Goal: Task Accomplishment & Management: Complete application form

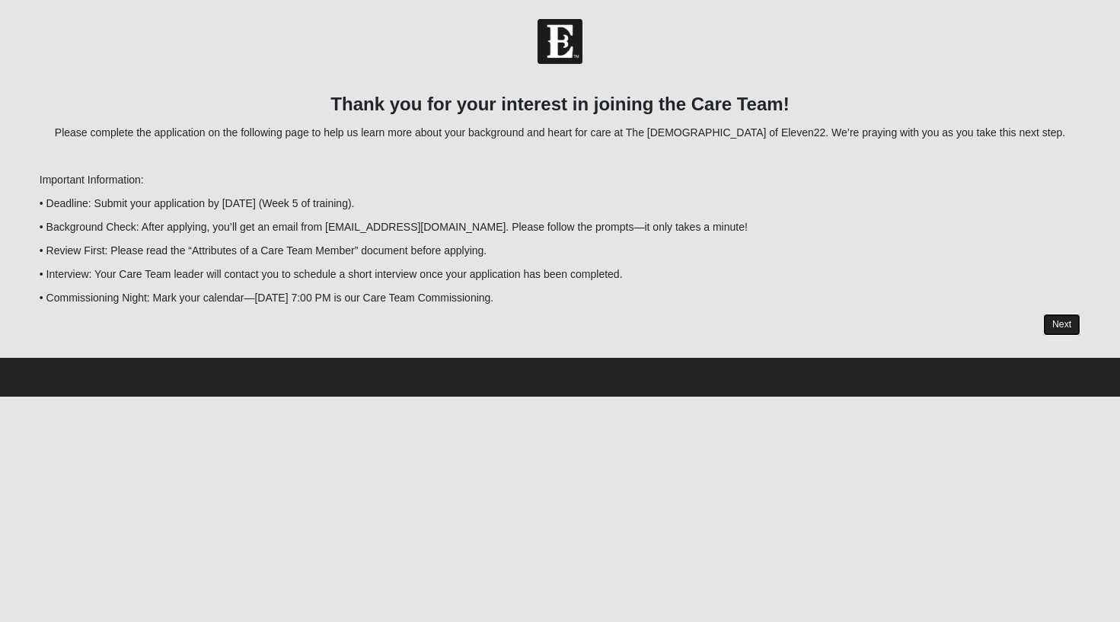
click at [1067, 328] on link "Next" at bounding box center [1061, 325] width 37 height 22
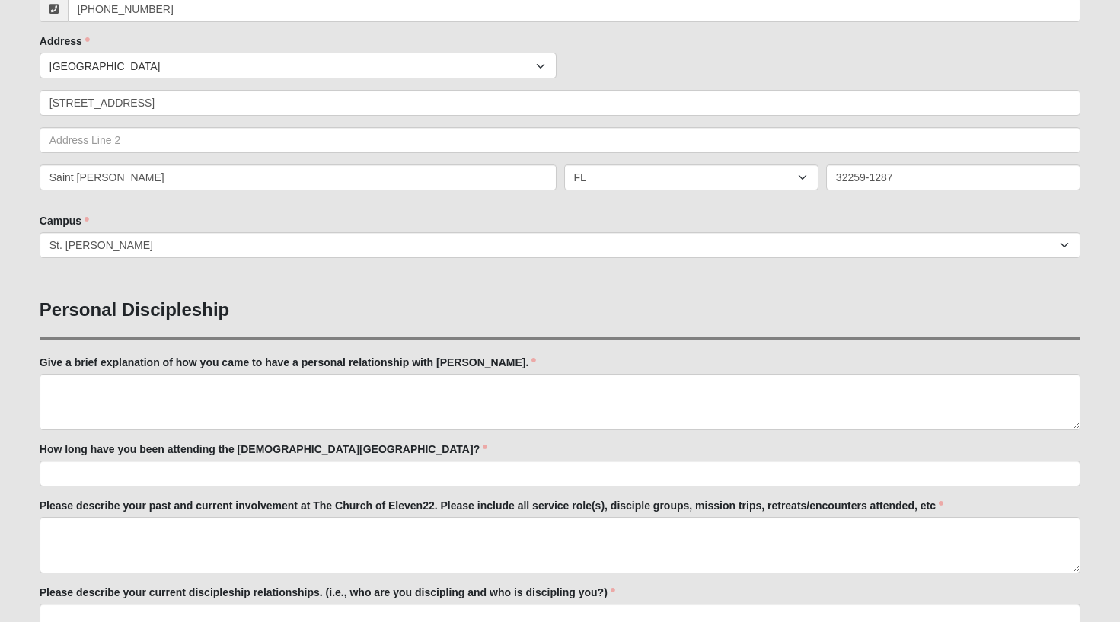
scroll to position [329, 0]
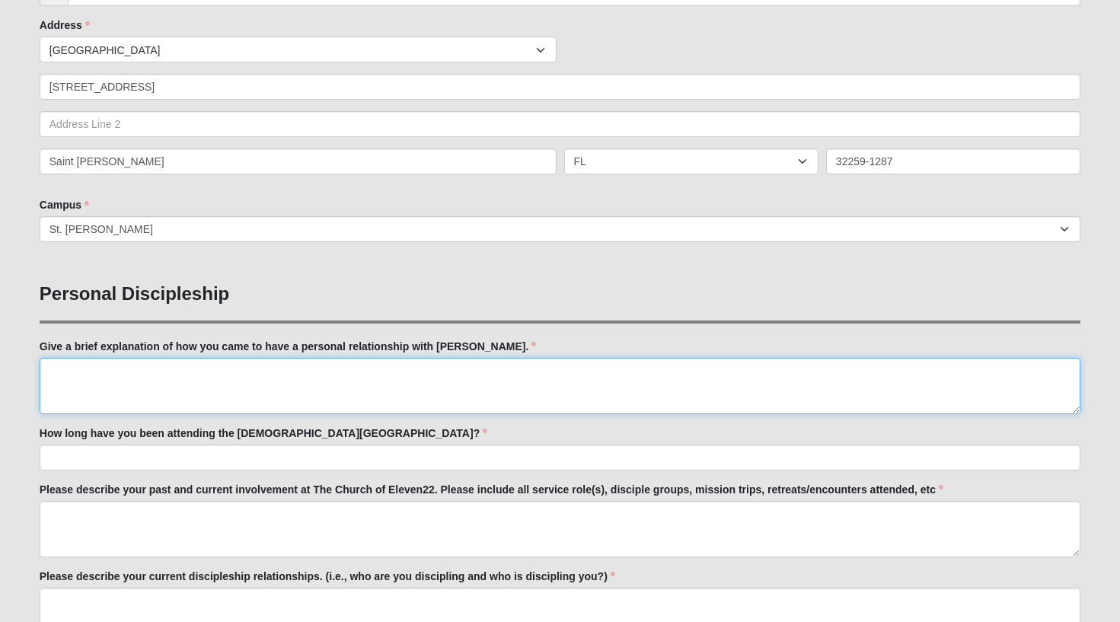
click at [180, 385] on textarea "Give a brief explanation of how you came to have a personal relationship with […" at bounding box center [560, 386] width 1041 height 56
type textarea "I"
click at [378, 369] on textarea "As a youth my parents took me and my siblings to [DEMOGRAPHIC_DATA] every [DATE…" at bounding box center [560, 386] width 1041 height 56
click at [412, 374] on textarea "As a youth my parents took me and my siblings to [DEMOGRAPHIC_DATA] every [DATE…" at bounding box center [560, 386] width 1041 height 56
click at [366, 371] on textarea "As a youth my parents took me and my siblings to [DEMOGRAPHIC_DATA] every [DATE…" at bounding box center [560, 386] width 1041 height 56
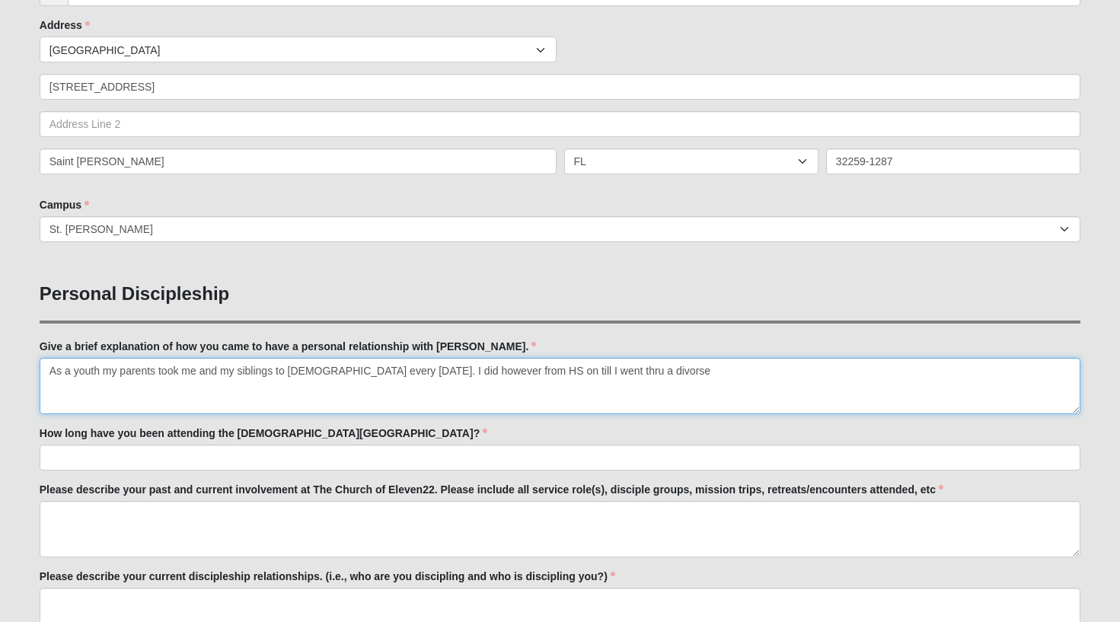
click at [356, 374] on textarea "As a youth my parents took me and my siblings to [DEMOGRAPHIC_DATA] every [DATE…" at bounding box center [560, 386] width 1041 height 56
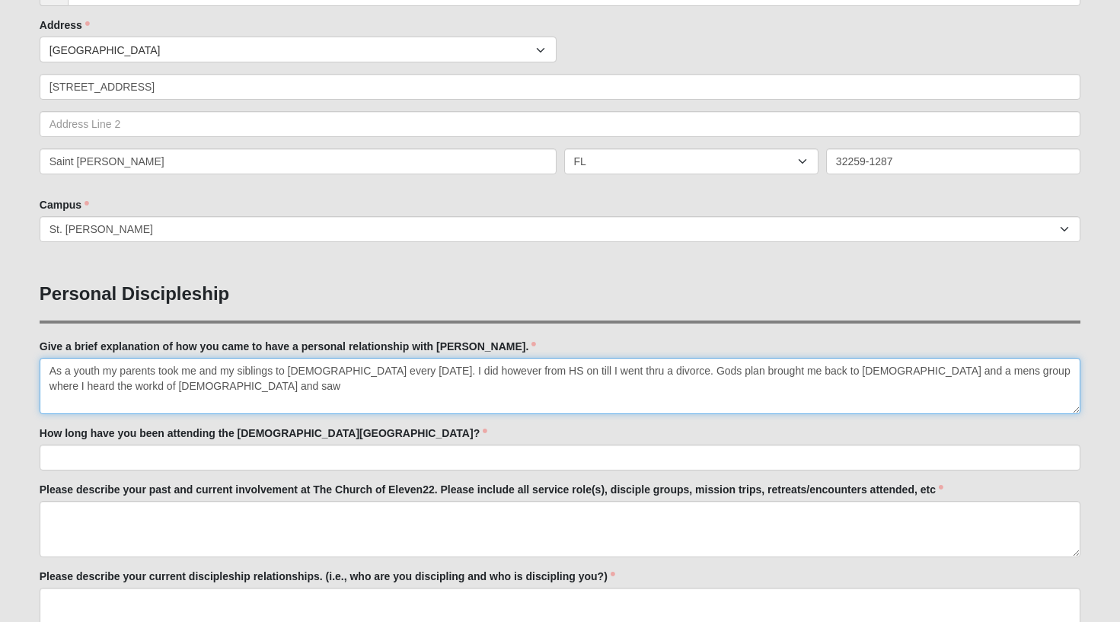
drag, startPoint x: 1016, startPoint y: 370, endPoint x: 1009, endPoint y: 381, distance: 13.3
click at [1016, 370] on textarea "As a youth my parents took me and my siblings to [DEMOGRAPHIC_DATA] every [DATE…" at bounding box center [560, 386] width 1041 height 56
click at [67, 387] on textarea "As a youth my parents took me and my siblings to [DEMOGRAPHIC_DATA] every [DATE…" at bounding box center [560, 386] width 1041 height 56
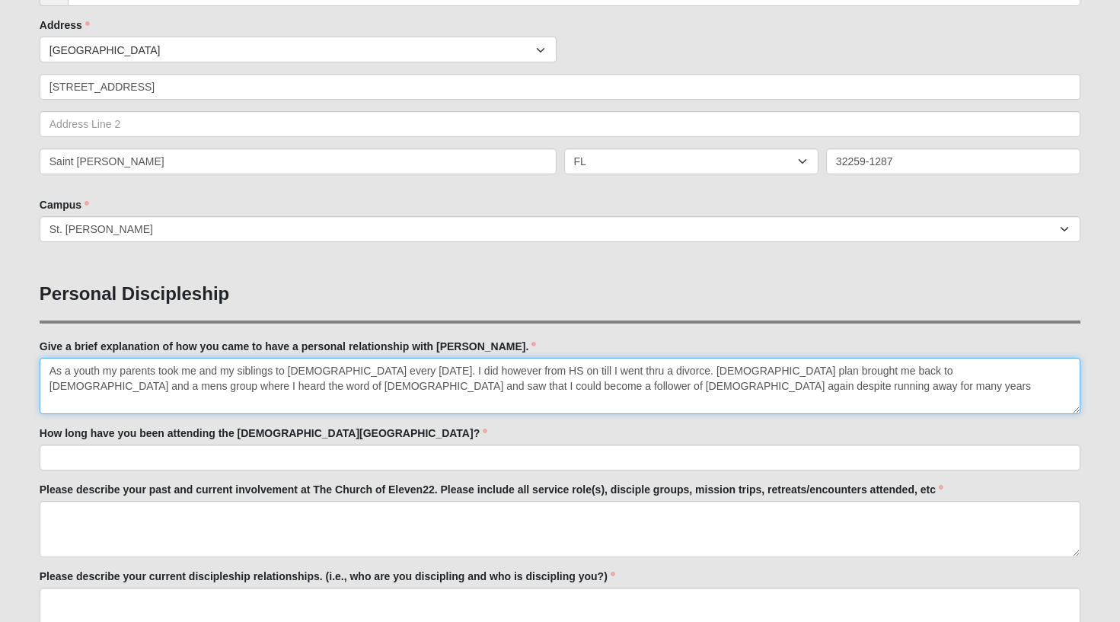
click at [470, 389] on textarea "As a youth my parents took me and my siblings to [DEMOGRAPHIC_DATA] every [DATE…" at bounding box center [560, 386] width 1041 height 56
type textarea "As a youth my parents took me and my siblings to [DEMOGRAPHIC_DATA] every [DATE…"
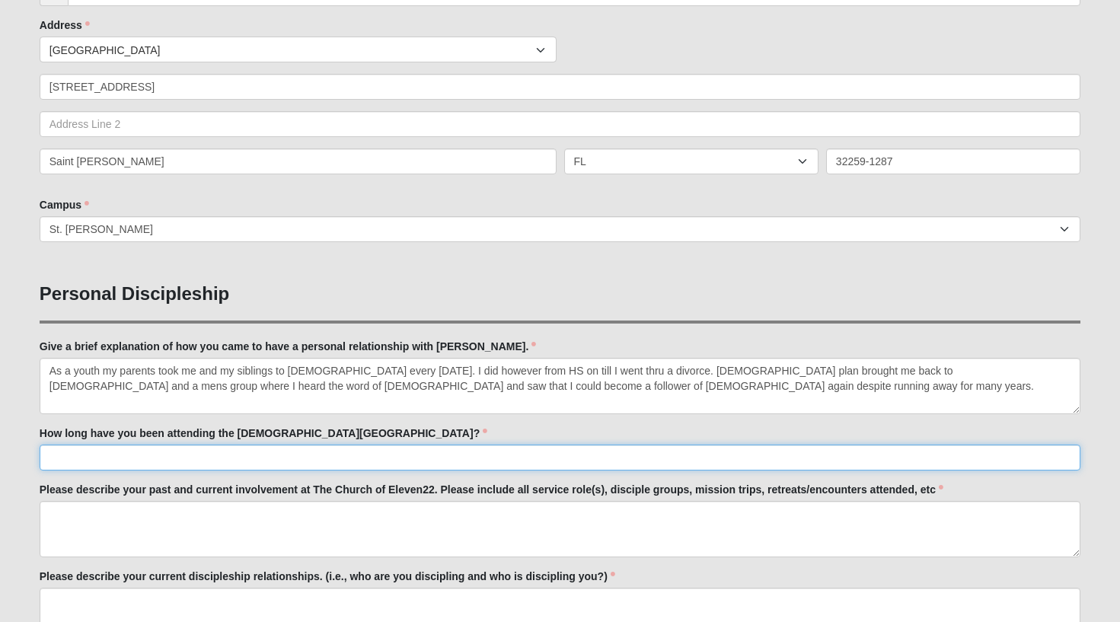
click at [138, 445] on input "How long have you been attending the [DEMOGRAPHIC_DATA][GEOGRAPHIC_DATA]?" at bounding box center [560, 458] width 1041 height 26
drag, startPoint x: 91, startPoint y: 456, endPoint x: 87, endPoint y: 487, distance: 31.6
click at [91, 457] on input "about 5 -6 months" at bounding box center [560, 457] width 1041 height 26
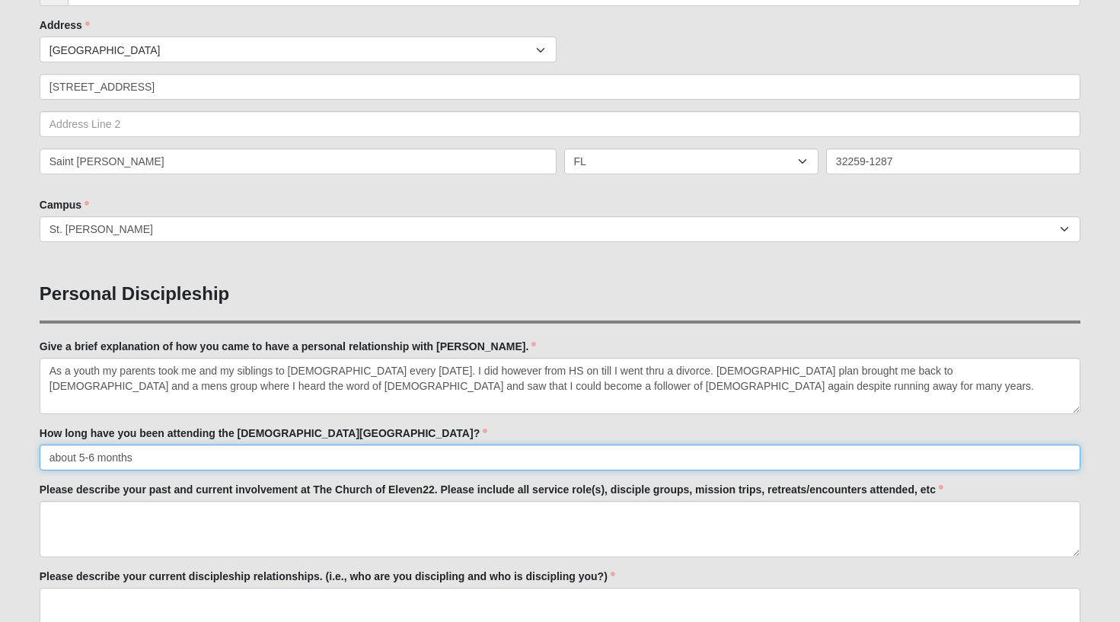
type input "about 5-6 months"
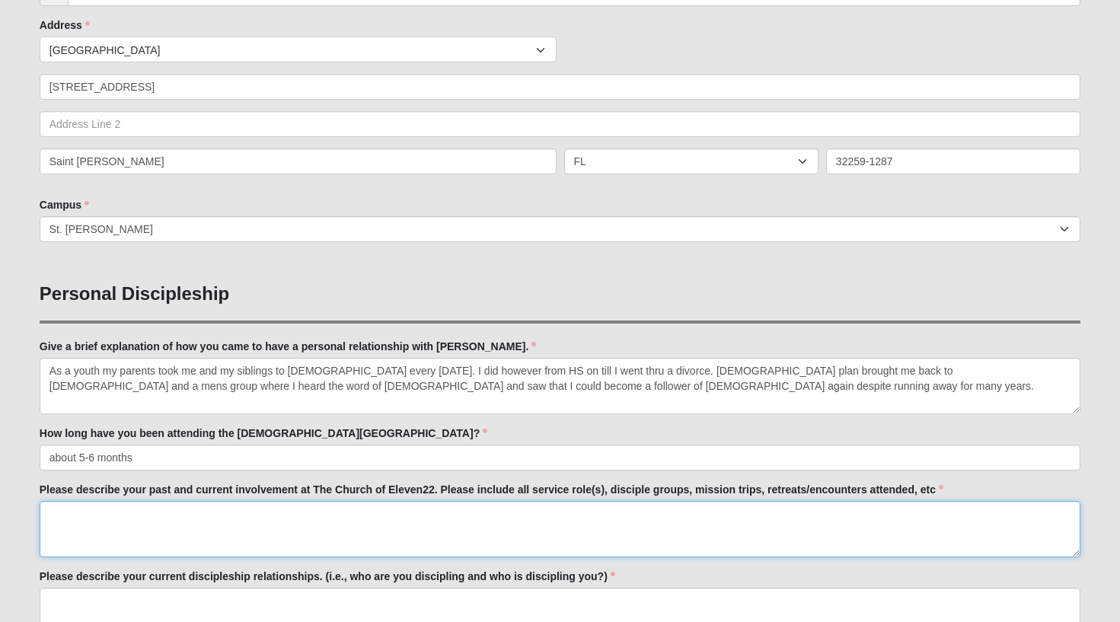
click at [97, 516] on textarea "Please describe your past and current involvement at The Church of Eleven22. Pl…" at bounding box center [560, 529] width 1041 height 56
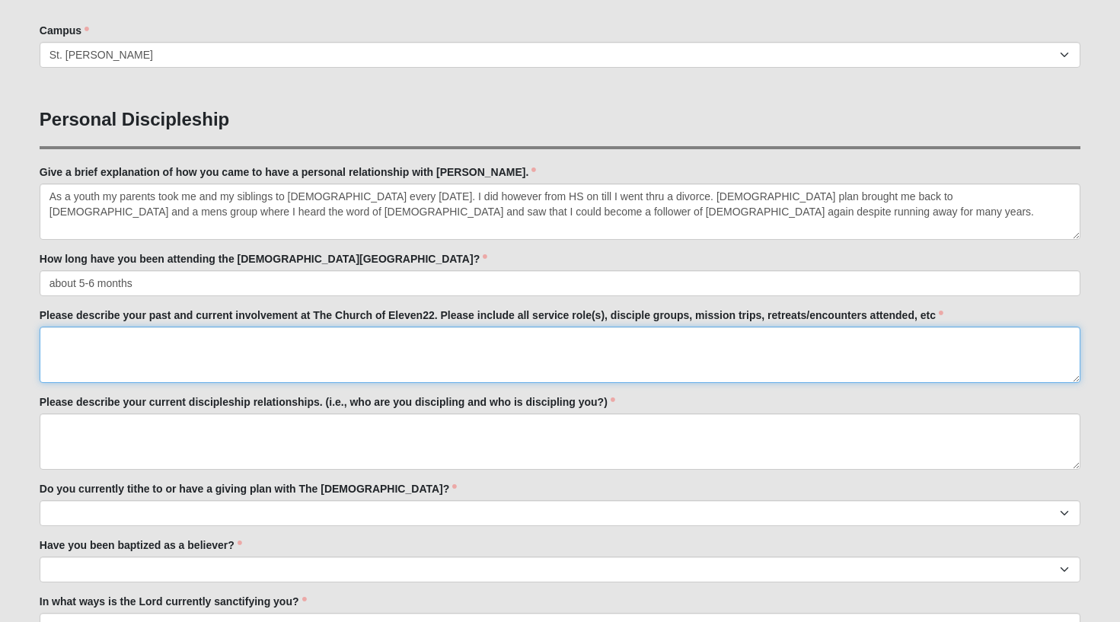
scroll to position [510, 0]
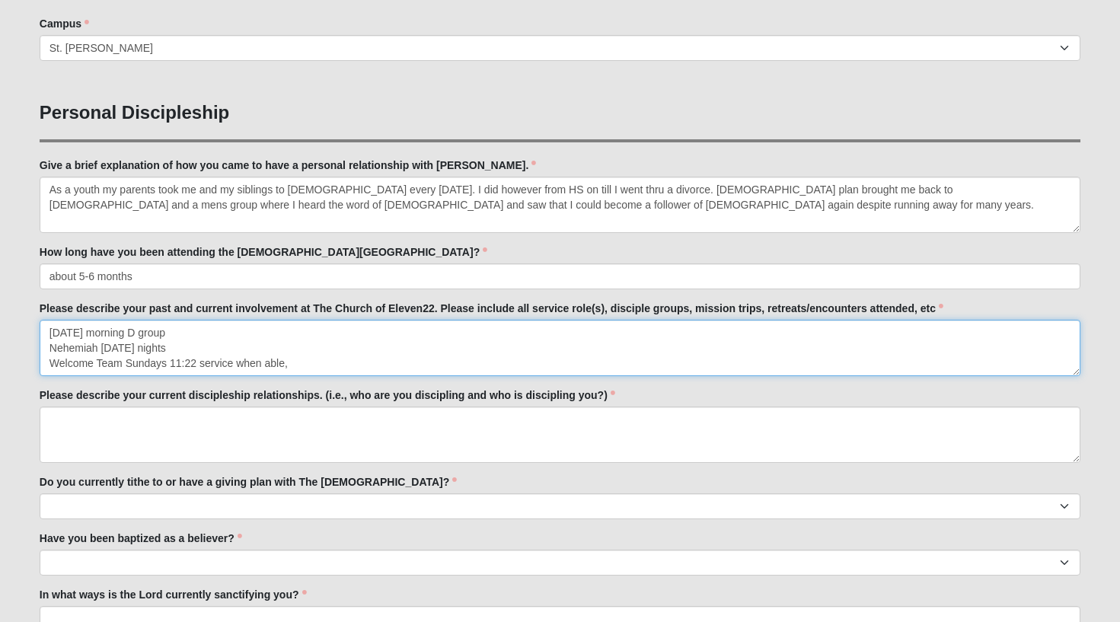
click at [178, 348] on textarea "[DATE] morning D group Nehemiah [DATE] nights Welcome Team Sundays 11:22 servic…" at bounding box center [560, 348] width 1041 height 56
click at [203, 347] on textarea "[DATE] morning D group Nehemiah [DATE] nights everyweek Welcome Team Sundays 11…" at bounding box center [560, 348] width 1041 height 56
type textarea "[DATE] morning D group Nehemiah [DATE] nights every week Welcome Team Sundays 1…"
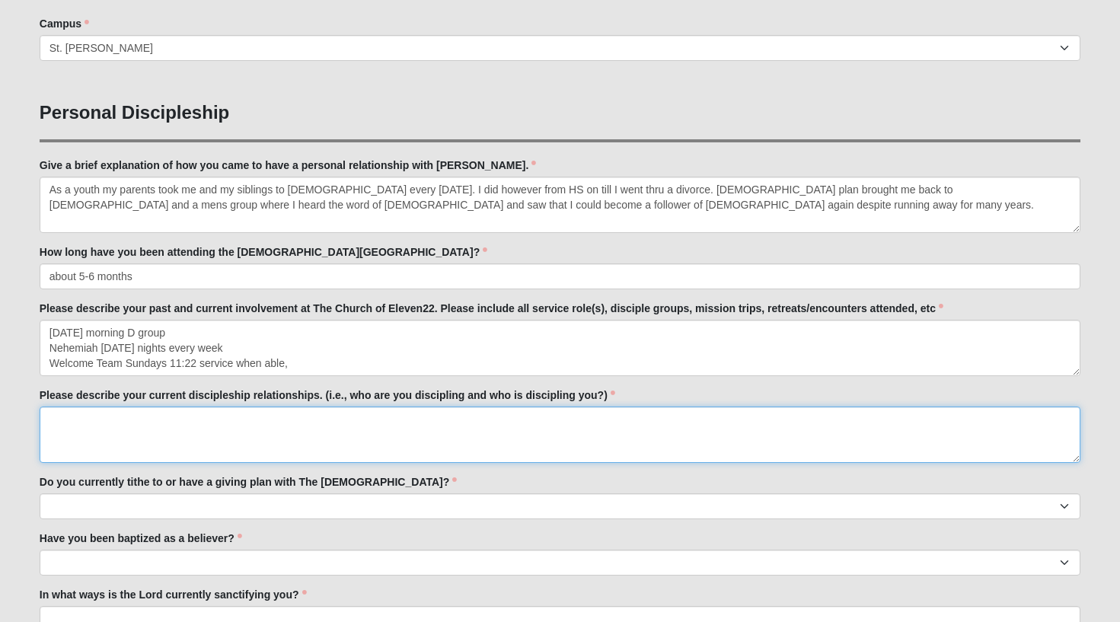
click at [160, 408] on textarea "Please describe your current discipleship relationships. (i.e., who are you dis…" at bounding box center [560, 435] width 1041 height 56
type textarea "I"
type textarea "My [DATE] morning D group. Ive made connections"
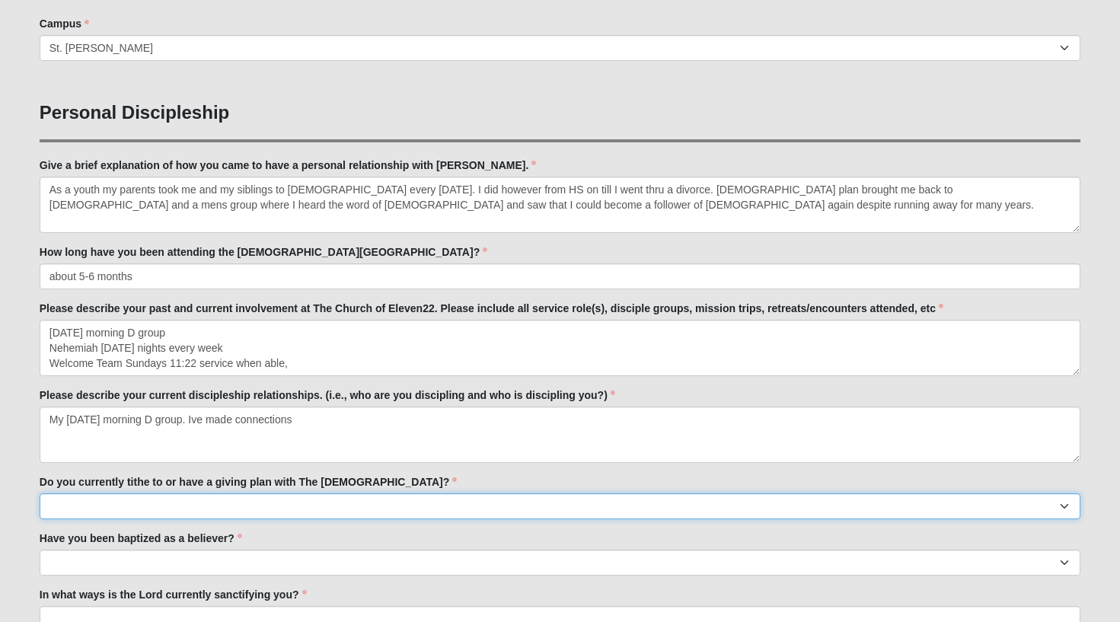
click at [89, 506] on select "No Yes" at bounding box center [560, 506] width 1041 height 26
select select "True"
click at [40, 493] on select "No Yes" at bounding box center [560, 506] width 1041 height 26
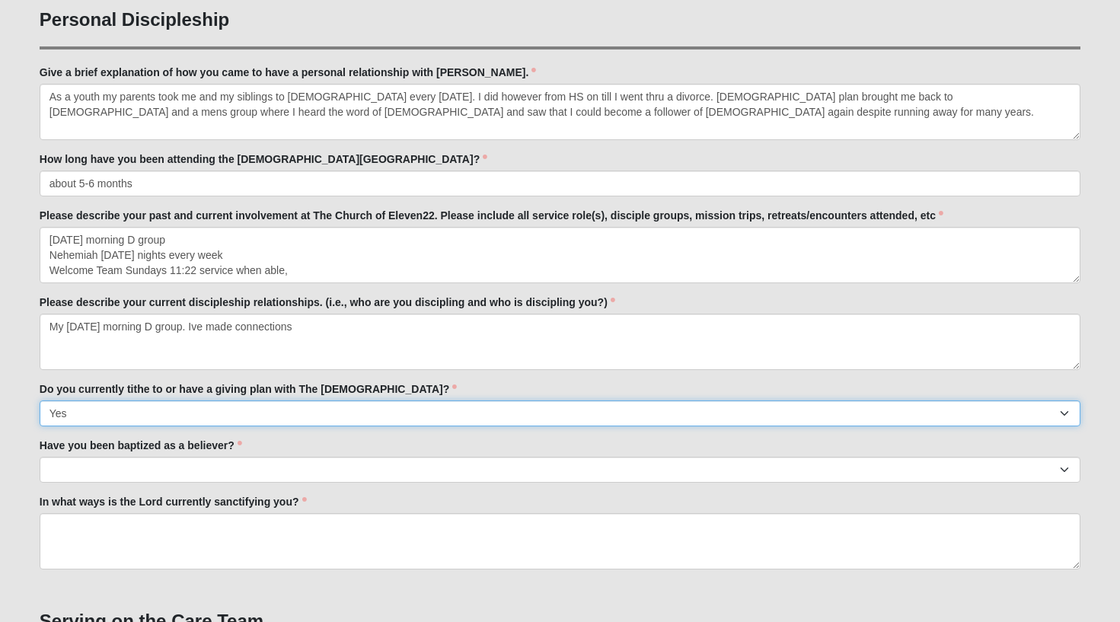
scroll to position [605, 0]
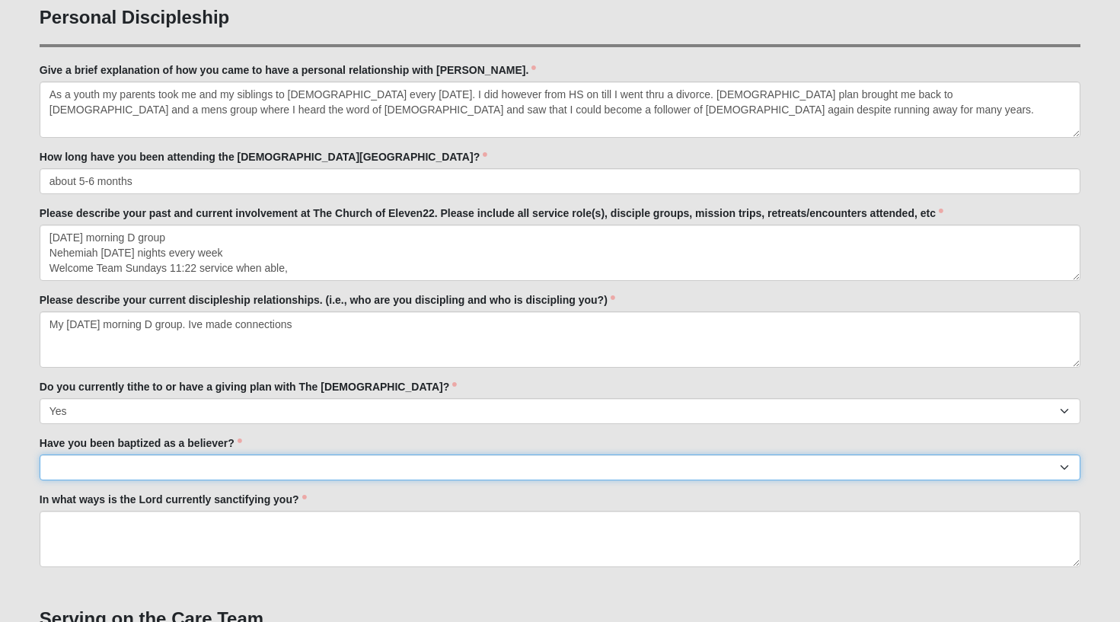
click at [86, 462] on select "No Yes" at bounding box center [560, 468] width 1041 height 26
select select "True"
click at [40, 455] on select "No Yes" at bounding box center [560, 468] width 1041 height 26
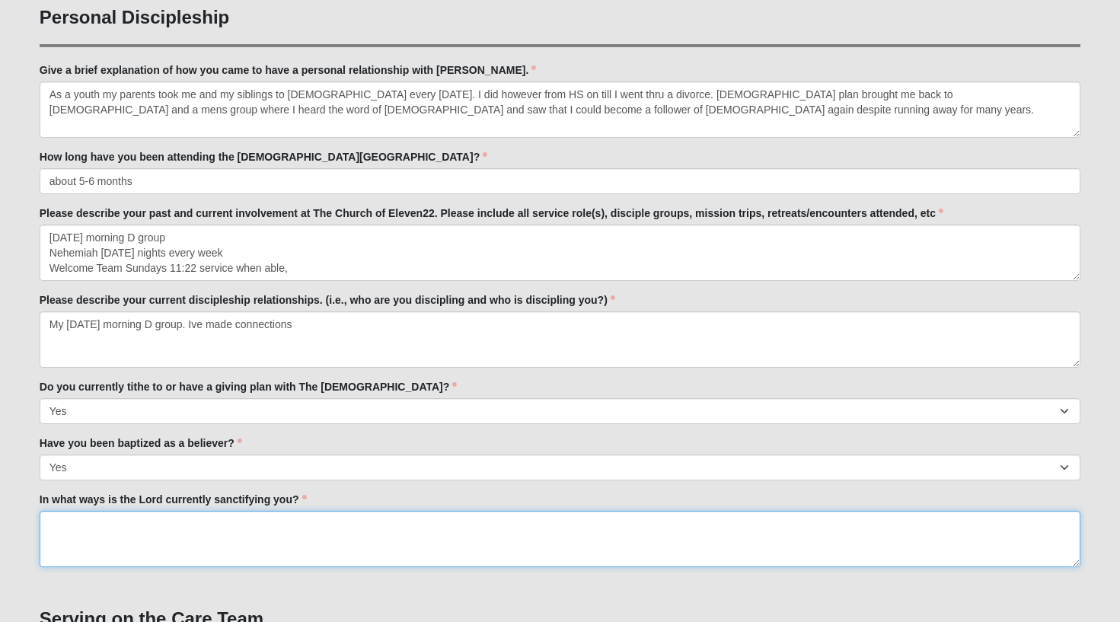
click at [104, 524] on textarea "In what ways is the Lord currently sanctifying you?" at bounding box center [560, 539] width 1041 height 56
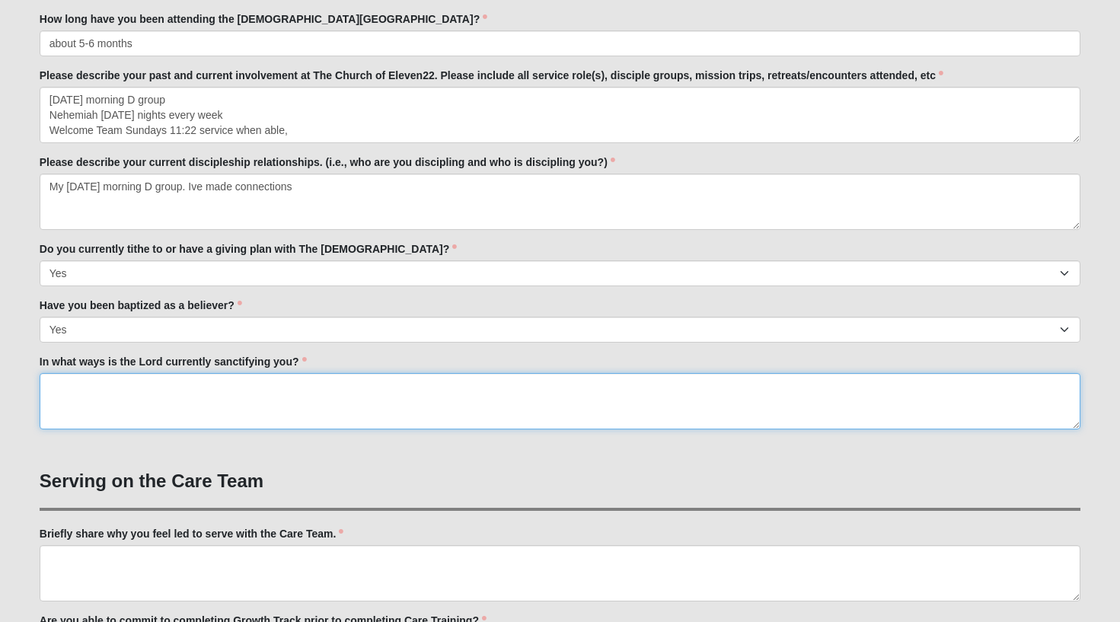
scroll to position [764, 0]
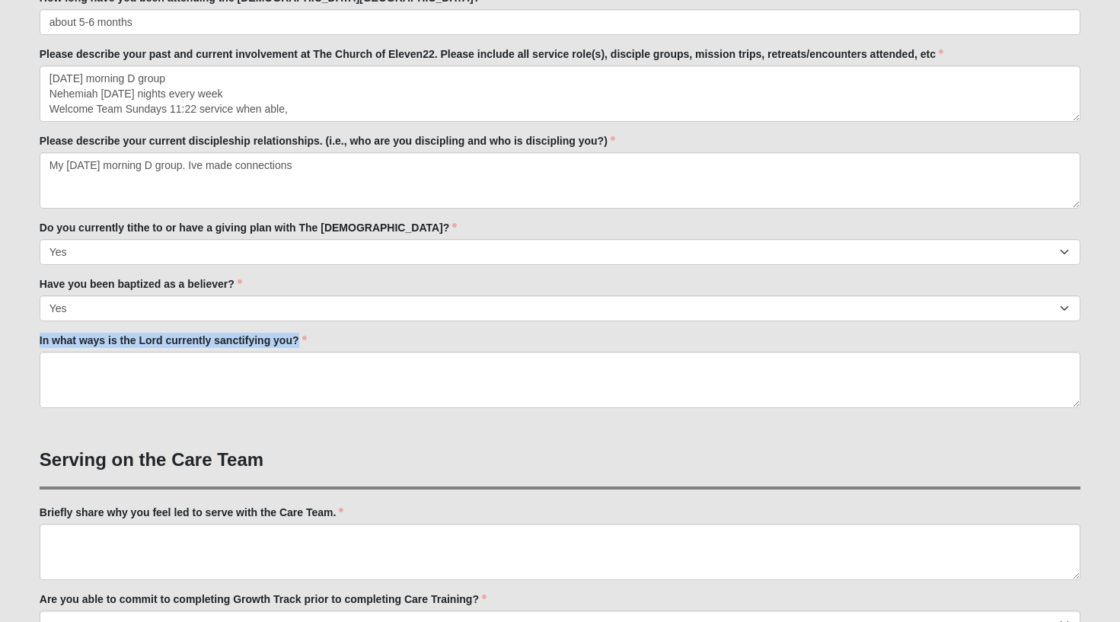
drag, startPoint x: 286, startPoint y: 338, endPoint x: 30, endPoint y: 344, distance: 255.9
click at [30, 344] on div "Care Team Applicant 33.333333333333333333333333330% Complete Family Member to R…" at bounding box center [560, 430] width 1064 height 2231
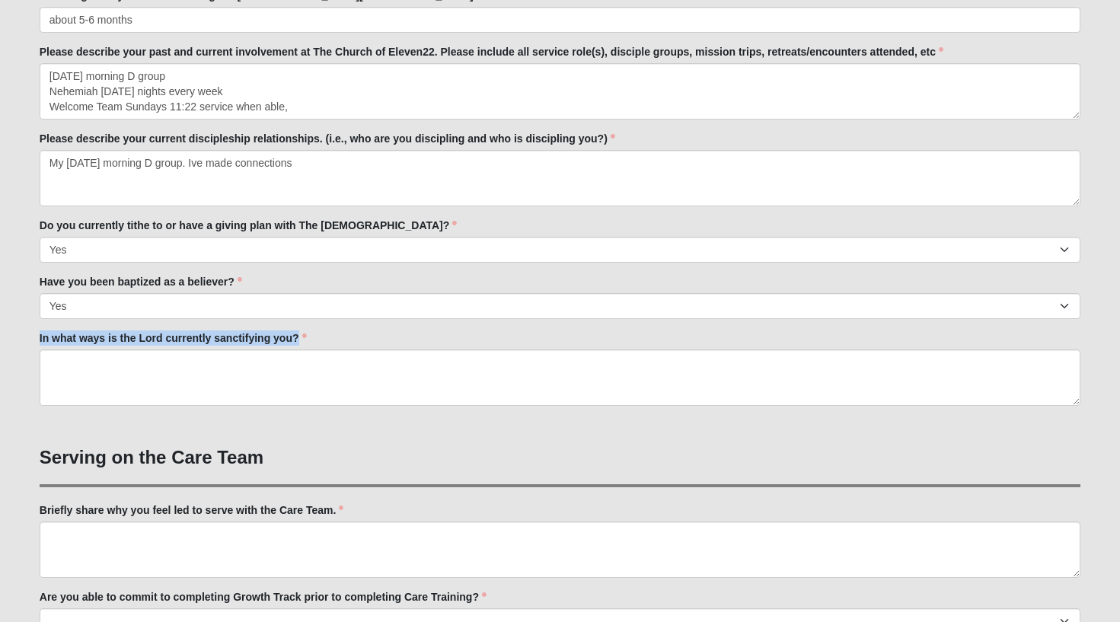
copy label "In what ways is the Lord currently sanctifying you?"
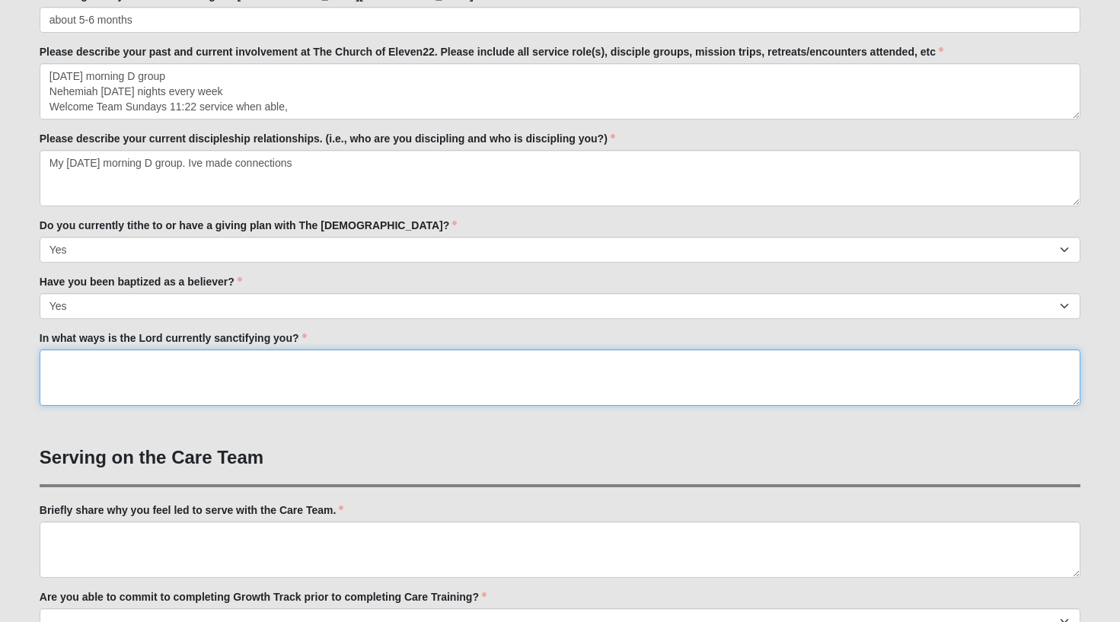
click at [146, 367] on textarea "In what ways is the Lord currently sanctifying you?" at bounding box center [560, 377] width 1041 height 56
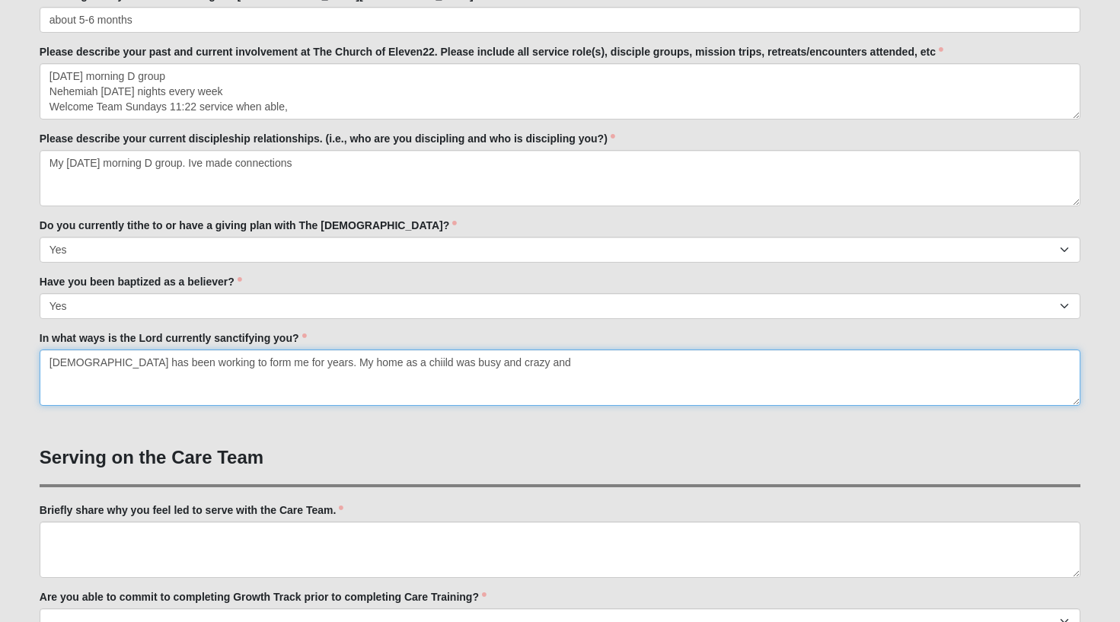
click at [344, 362] on textarea "[DEMOGRAPHIC_DATA] has been working to form me for years. My home as a chiild w…" at bounding box center [560, 377] width 1041 height 56
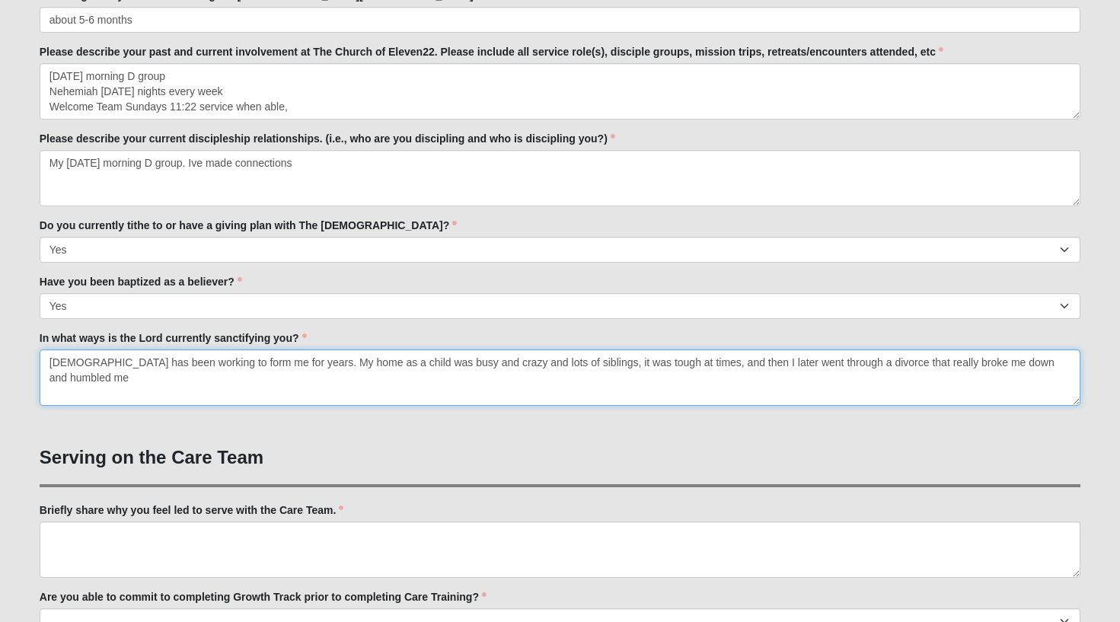
click at [1048, 365] on textarea "[DEMOGRAPHIC_DATA] has been working to form me for years. My home as a child wa…" at bounding box center [560, 377] width 1041 height 56
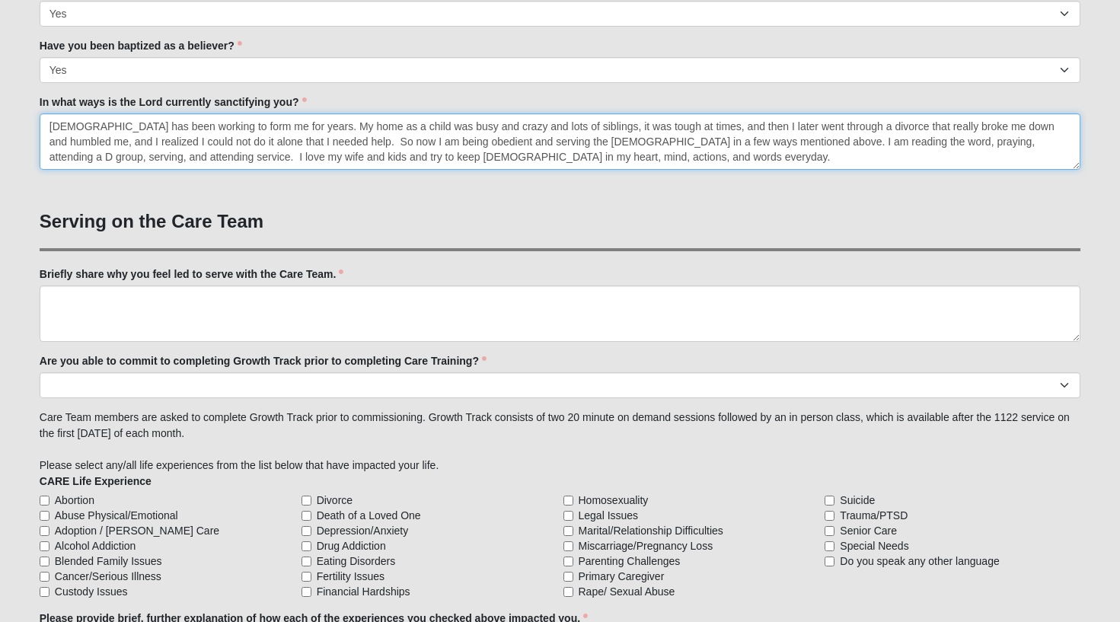
scroll to position [1011, 0]
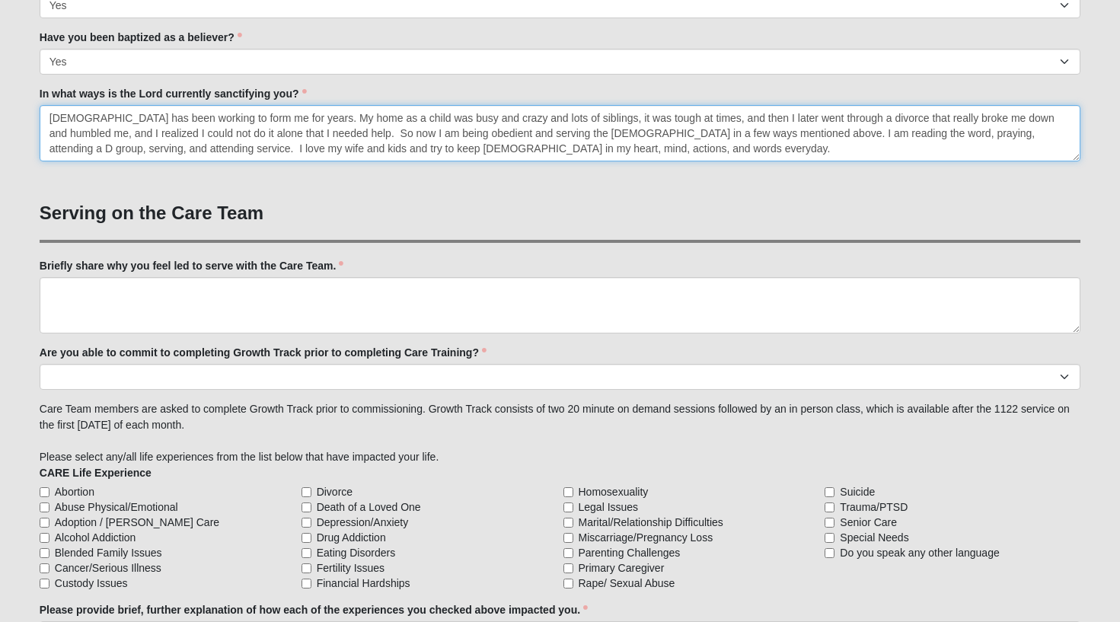
type textarea "[DEMOGRAPHIC_DATA] has been working to form me for years. My home as a child wa…"
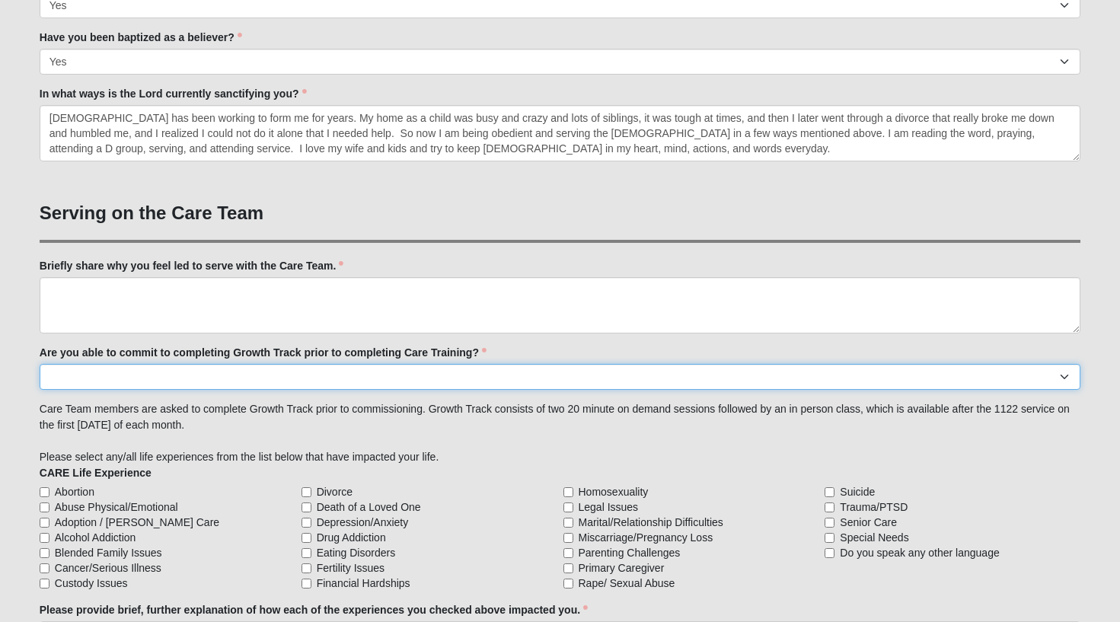
click at [107, 375] on select "Yes No Already Completed" at bounding box center [560, 377] width 1041 height 26
select select "Already Completed"
click at [40, 364] on select "Yes No Already Completed" at bounding box center [560, 377] width 1041 height 26
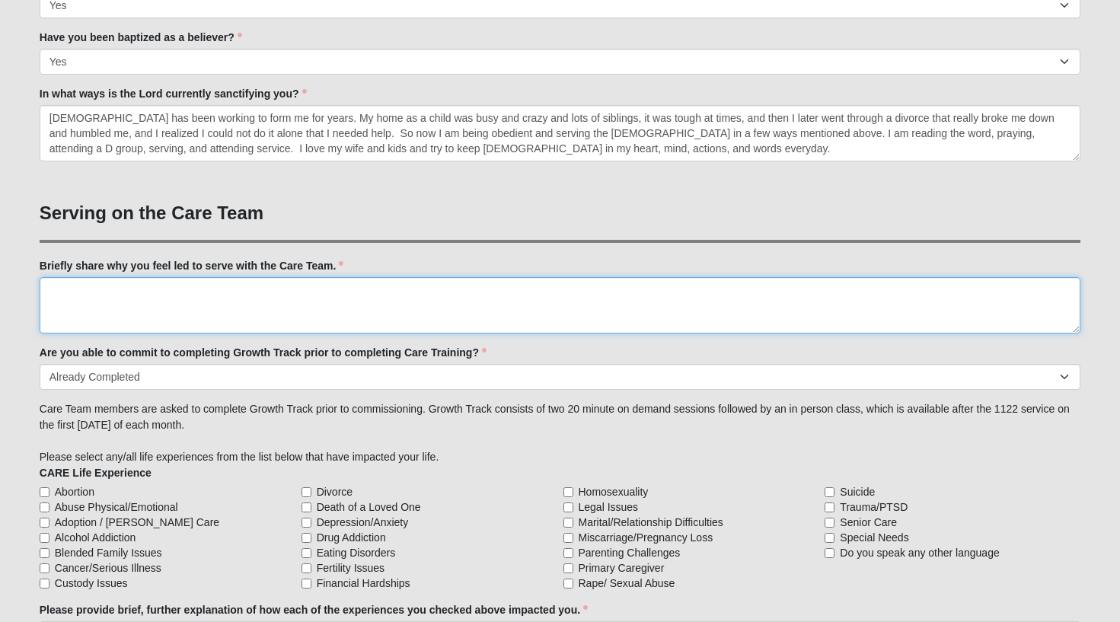
click at [98, 295] on textarea "Briefly share why you feel led to serve with the Care Team." at bounding box center [560, 305] width 1041 height 56
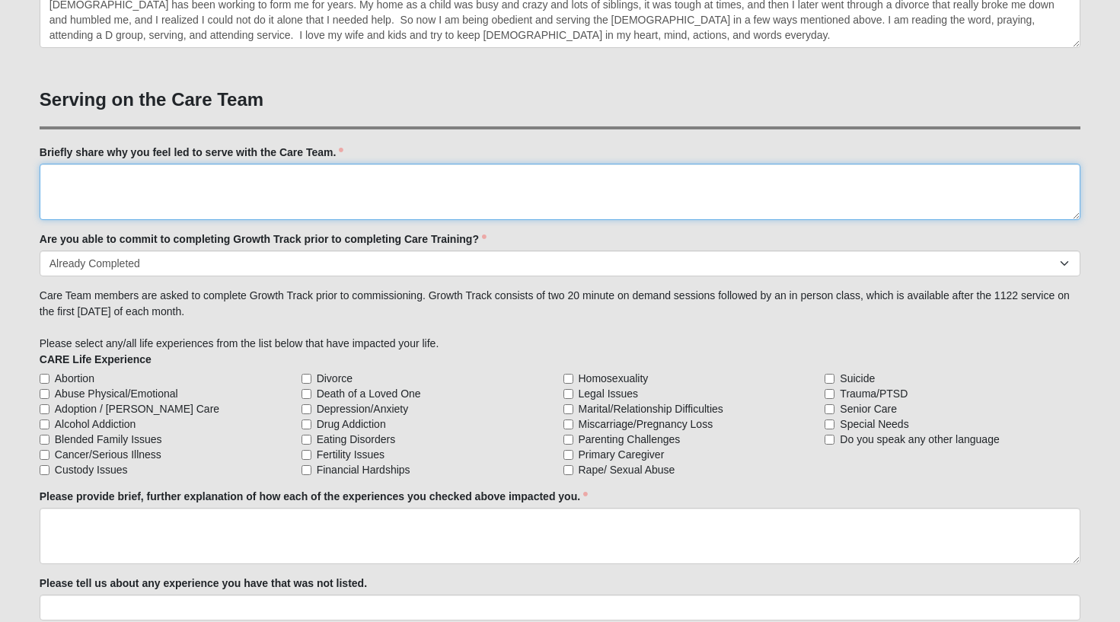
scroll to position [1126, 0]
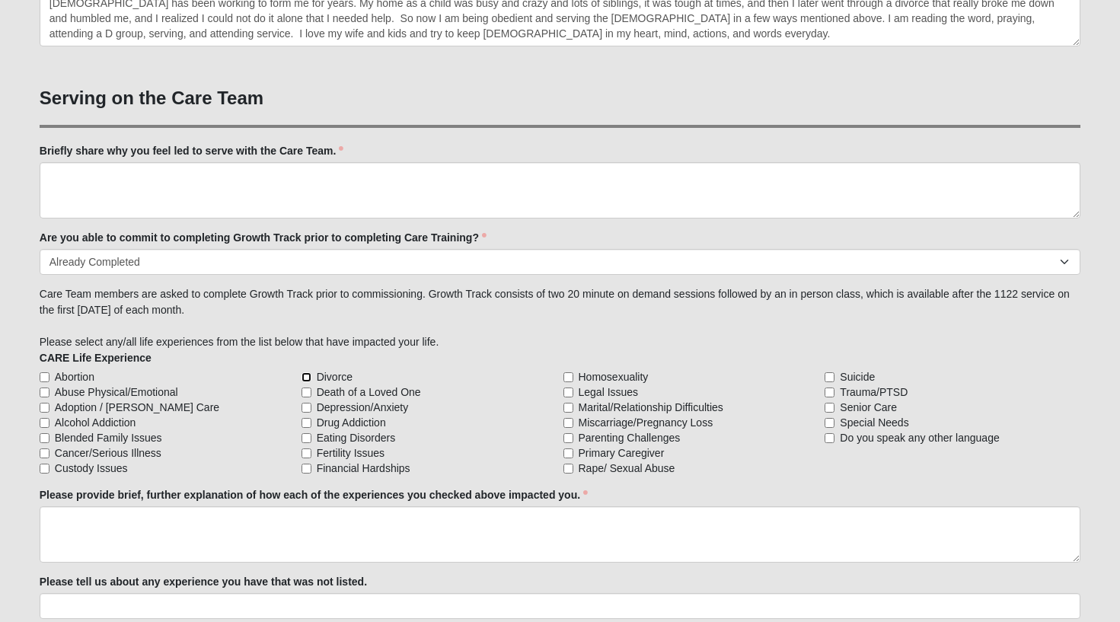
click at [306, 377] on input "Divorce" at bounding box center [307, 377] width 10 height 10
checkbox input "true"
click at [305, 395] on input "Death of a Loved One" at bounding box center [307, 393] width 10 height 10
checkbox input "true"
click at [305, 408] on input "Depression/Anxiety" at bounding box center [307, 408] width 10 height 10
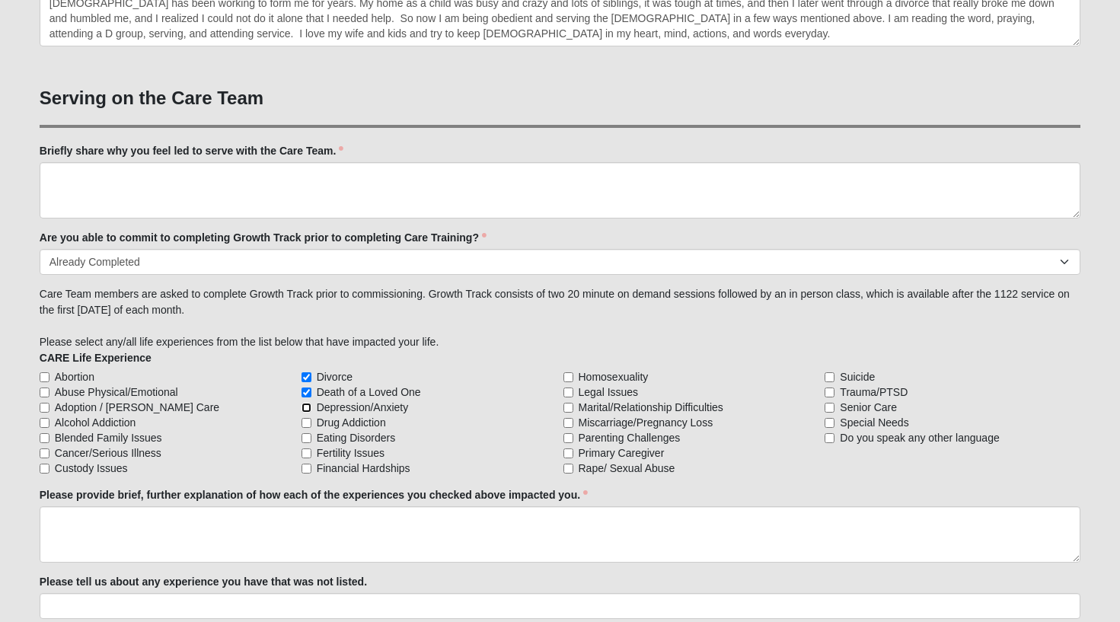
checkbox input "true"
click at [43, 392] on input "Abuse Physical/Emotional" at bounding box center [45, 393] width 10 height 10
checkbox input "true"
click at [307, 468] on input "Financial Hardships" at bounding box center [307, 469] width 10 height 10
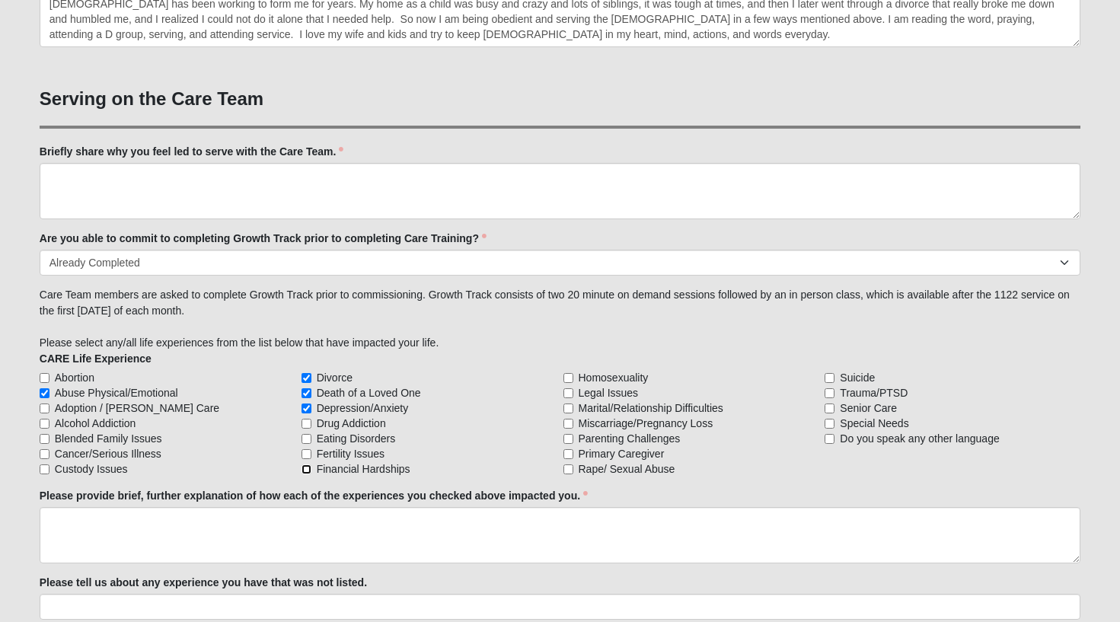
checkbox input "true"
click at [570, 408] on input "Marital/Relationship Difficulties" at bounding box center [568, 409] width 10 height 10
checkbox input "true"
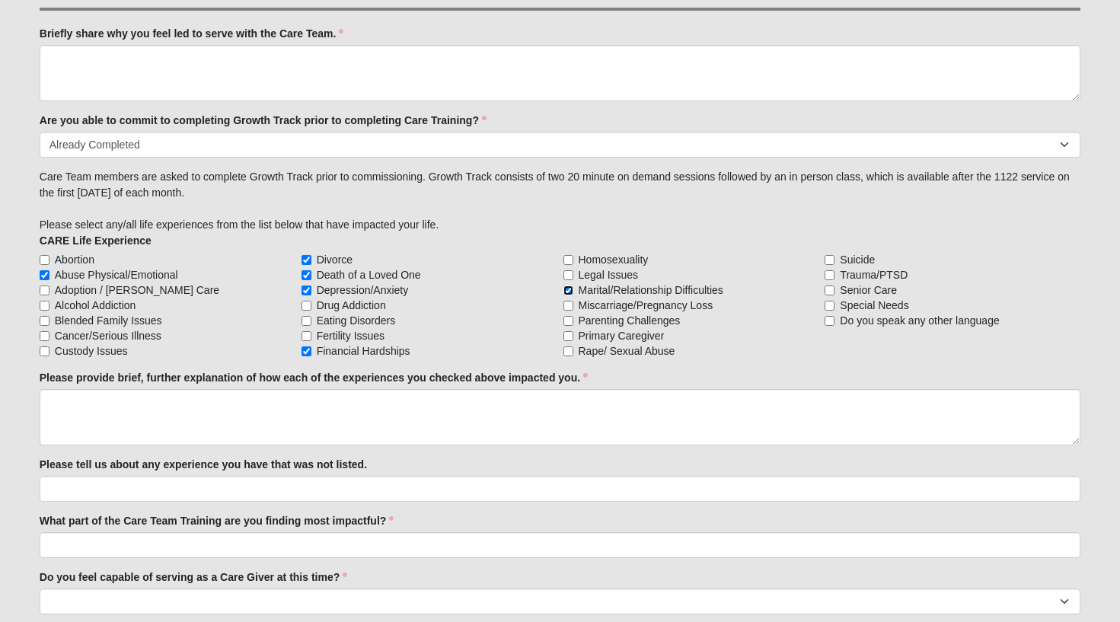
scroll to position [1249, 0]
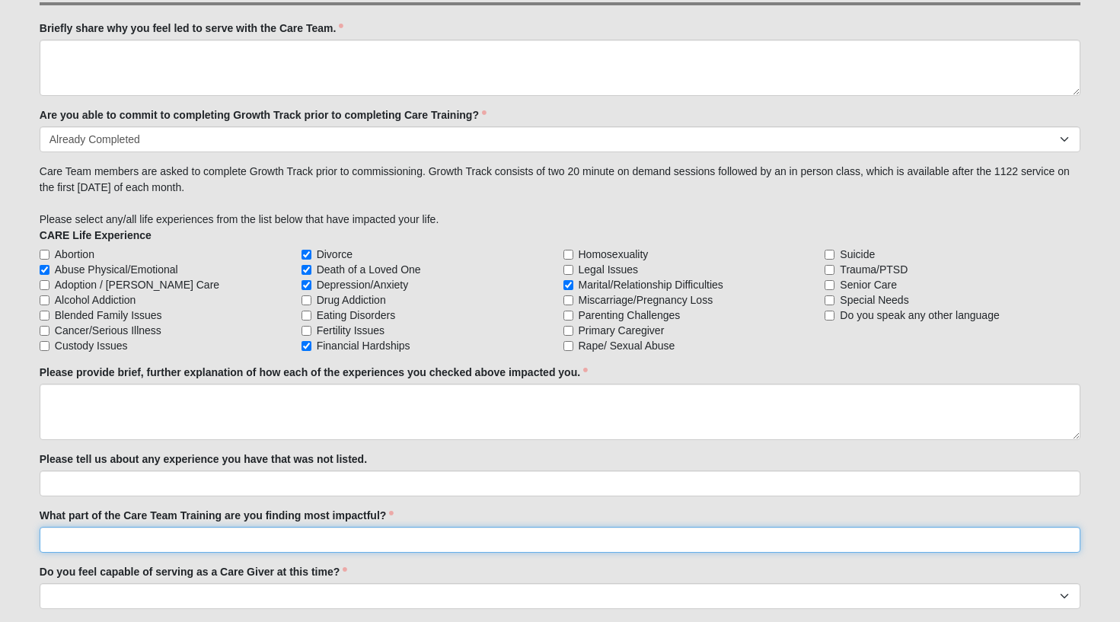
click at [92, 546] on input "What part of the Care Team Training are you finding most impactful?" at bounding box center [560, 540] width 1041 height 26
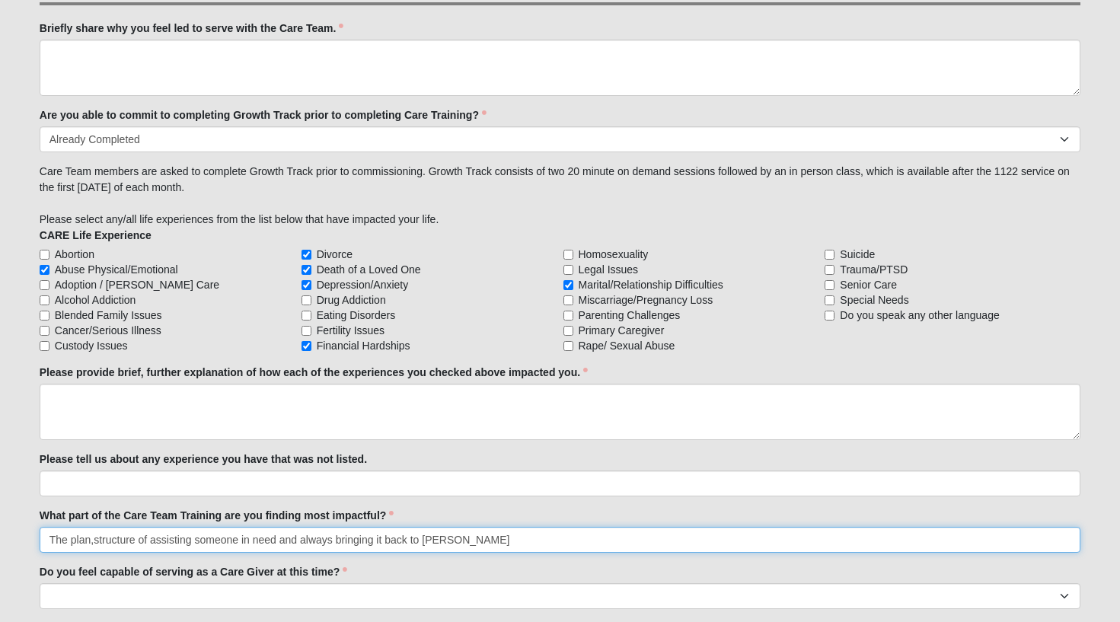
scroll to position [1249, 0]
click at [78, 542] on input "The plan,structure of assisting someone in need and always bringing it back to …" at bounding box center [560, 539] width 1041 height 26
click at [97, 538] on input "The plan,structure of assisting someone in need and always bringing it back to …" at bounding box center [560, 539] width 1041 height 26
click at [96, 539] on input "The plan,structure of assisting someone in need and always bringing it back to …" at bounding box center [560, 539] width 1041 height 26
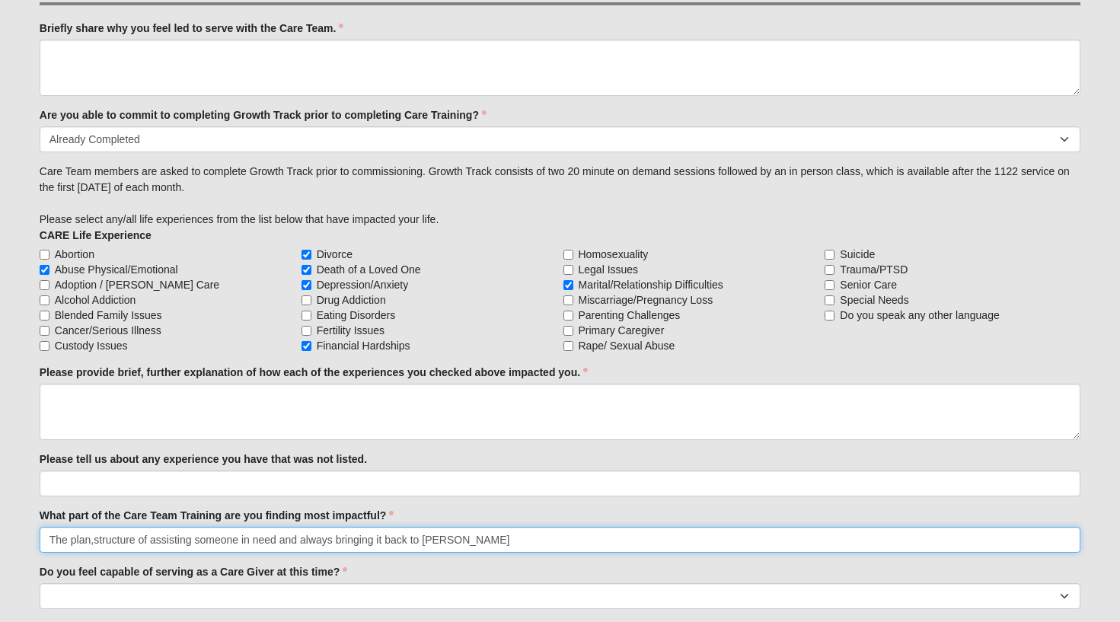
click at [96, 543] on input "The plan,structure of assisting someone in need and always bringing it back to …" at bounding box center [560, 540] width 1041 height 26
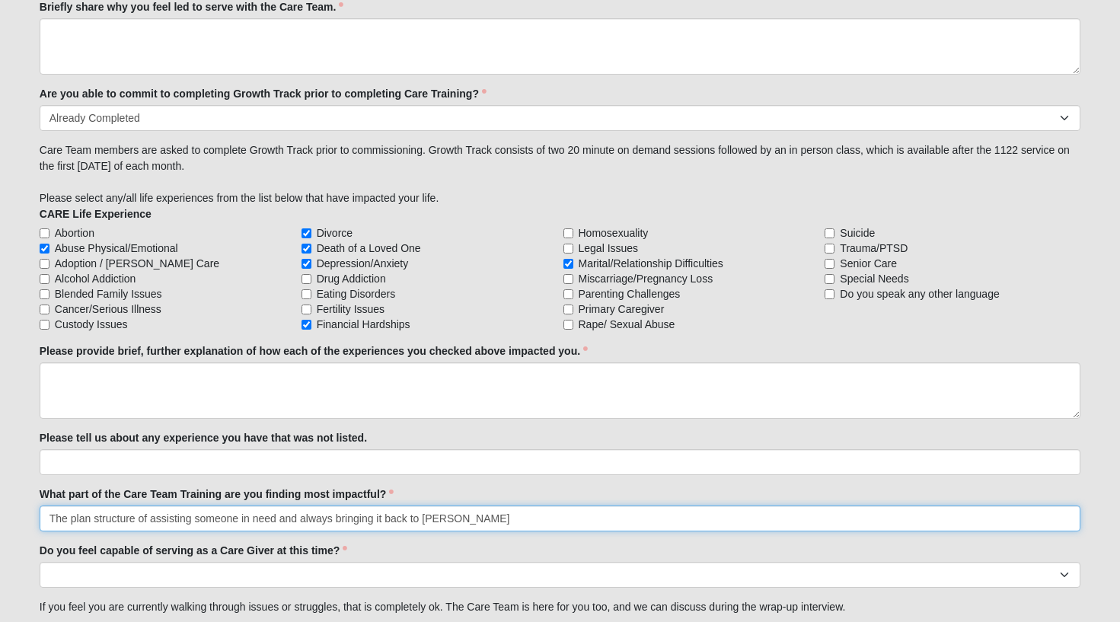
scroll to position [1279, 0]
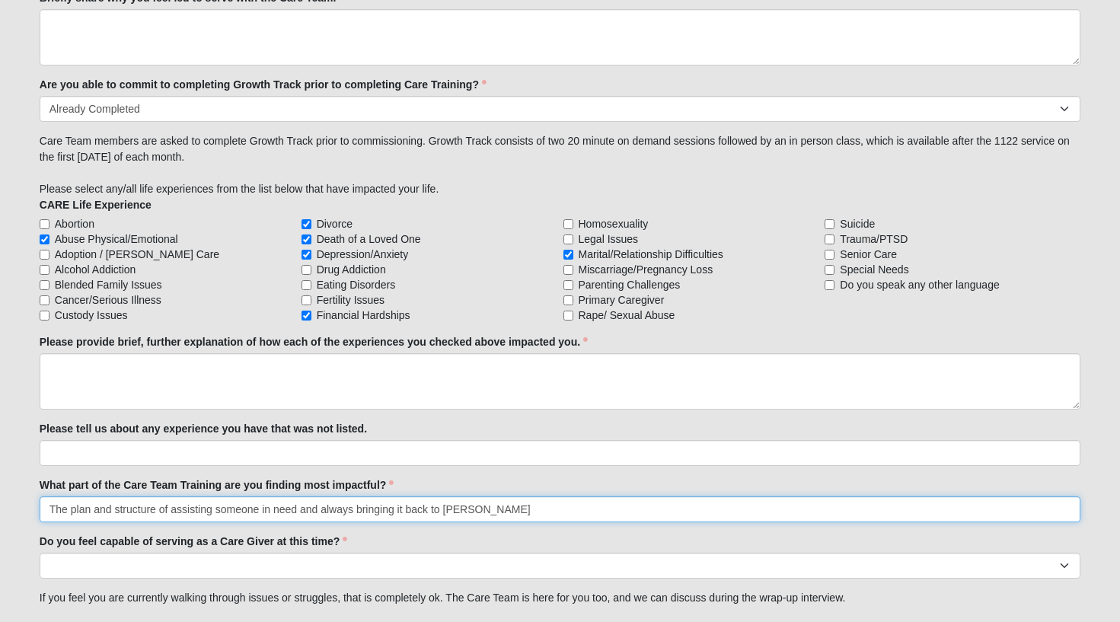
type input "The plan and structure of assisting someone in need and always bringing it back…"
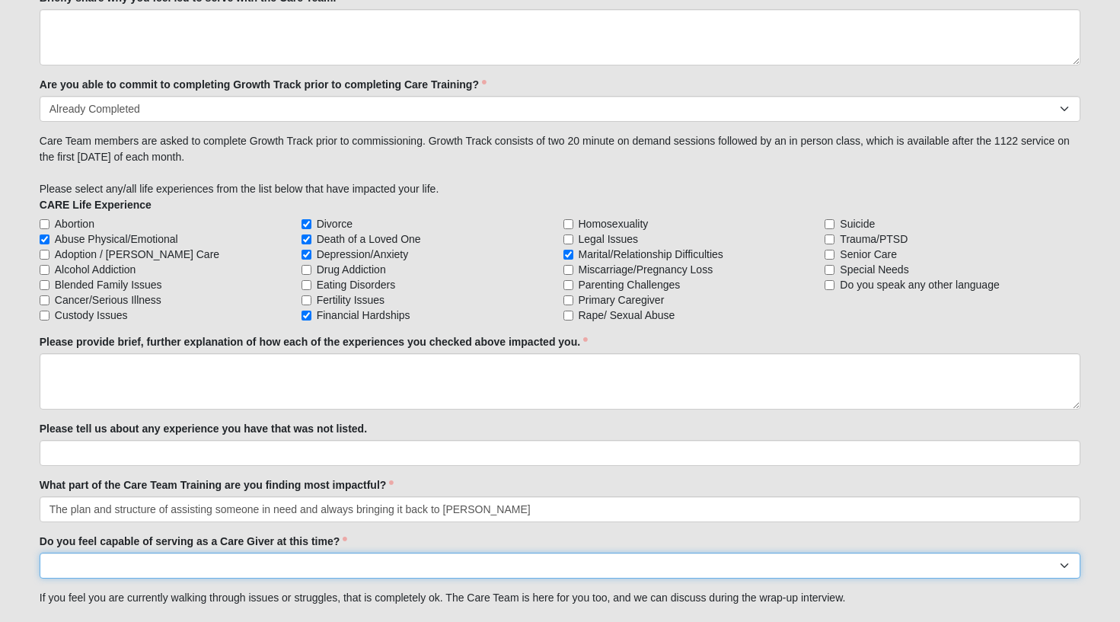
click at [148, 566] on select "No Yes" at bounding box center [560, 566] width 1041 height 26
select select "True"
click at [40, 553] on select "No Yes" at bounding box center [560, 566] width 1041 height 26
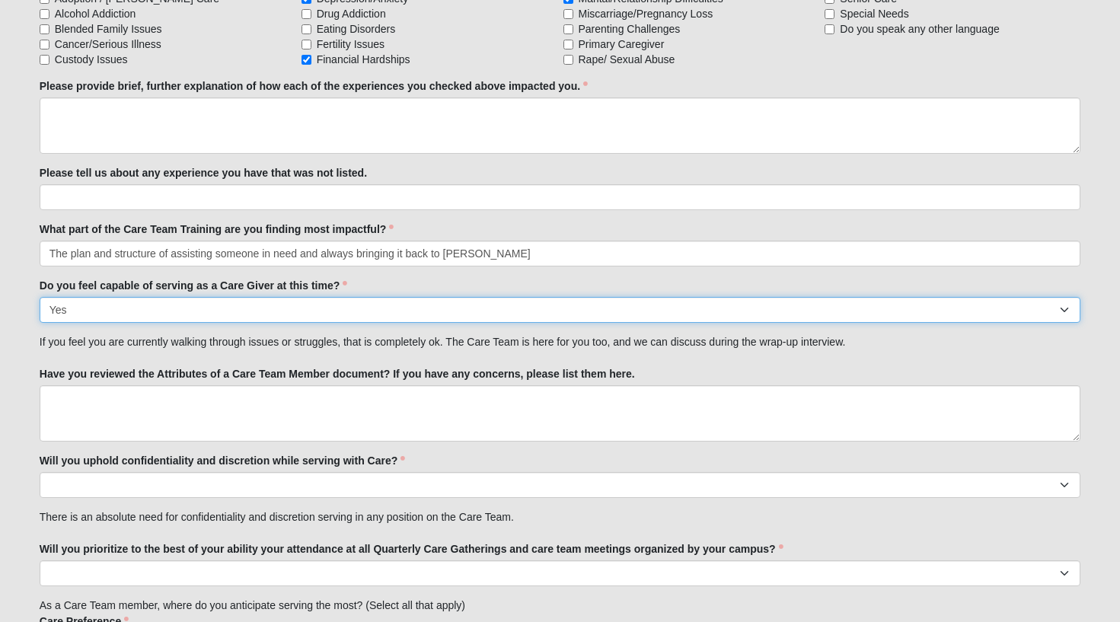
scroll to position [1537, 0]
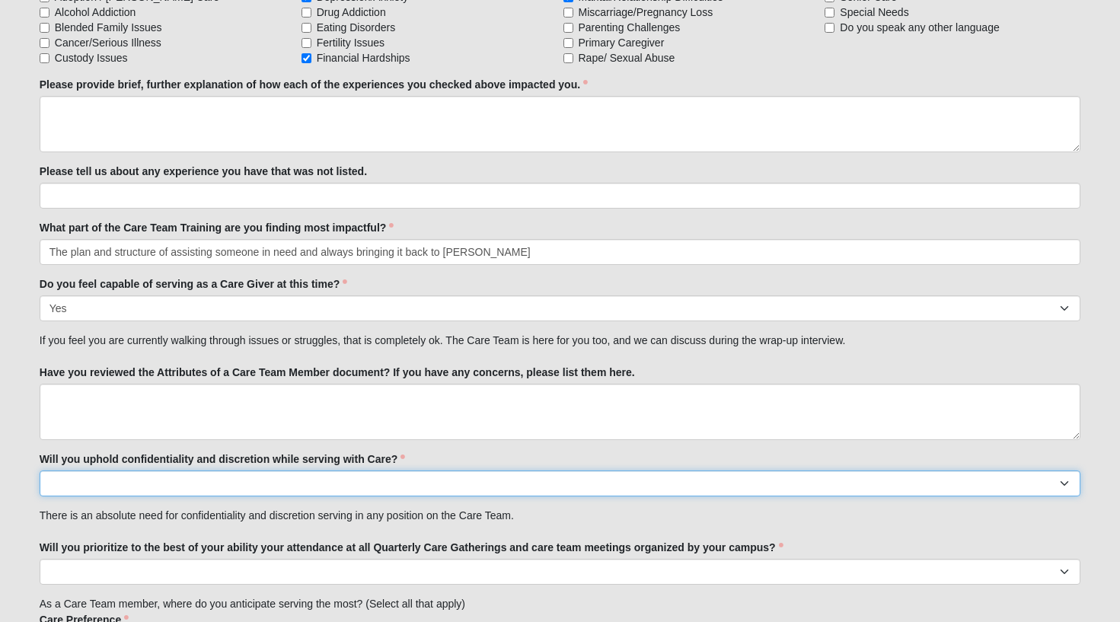
click at [105, 484] on select "No Yes" at bounding box center [560, 484] width 1041 height 26
select select "True"
click at [40, 471] on select "No Yes" at bounding box center [560, 484] width 1041 height 26
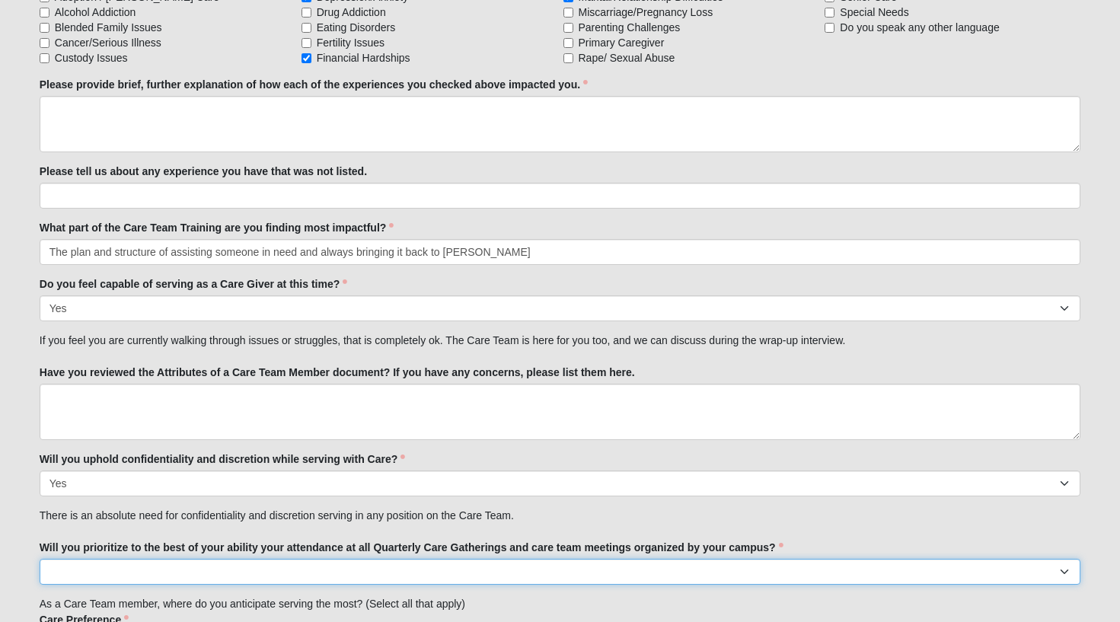
click at [84, 566] on select "No Yes" at bounding box center [560, 572] width 1041 height 26
select select "True"
click at [40, 559] on select "No Yes" at bounding box center [560, 572] width 1041 height 26
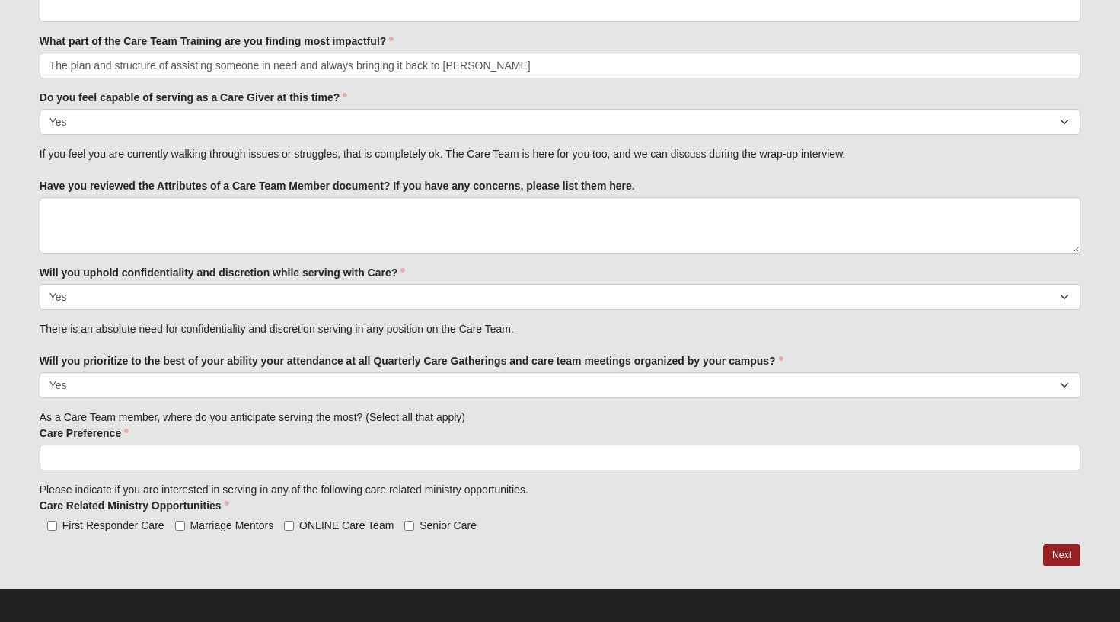
scroll to position [1729, 0]
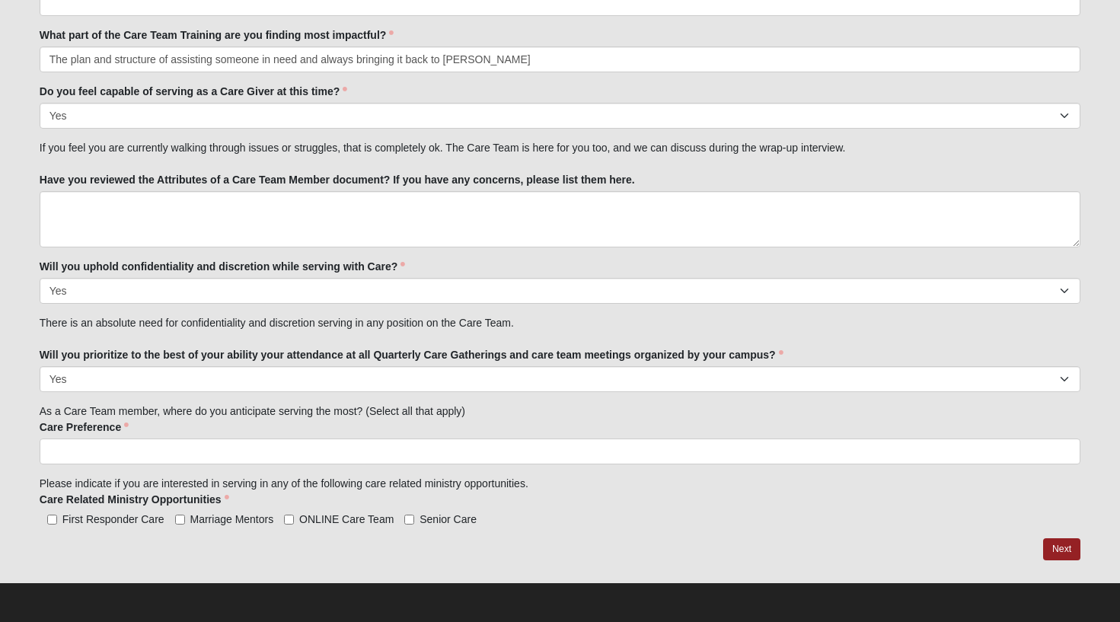
click at [53, 453] on input "search" at bounding box center [105, 451] width 130 height 24
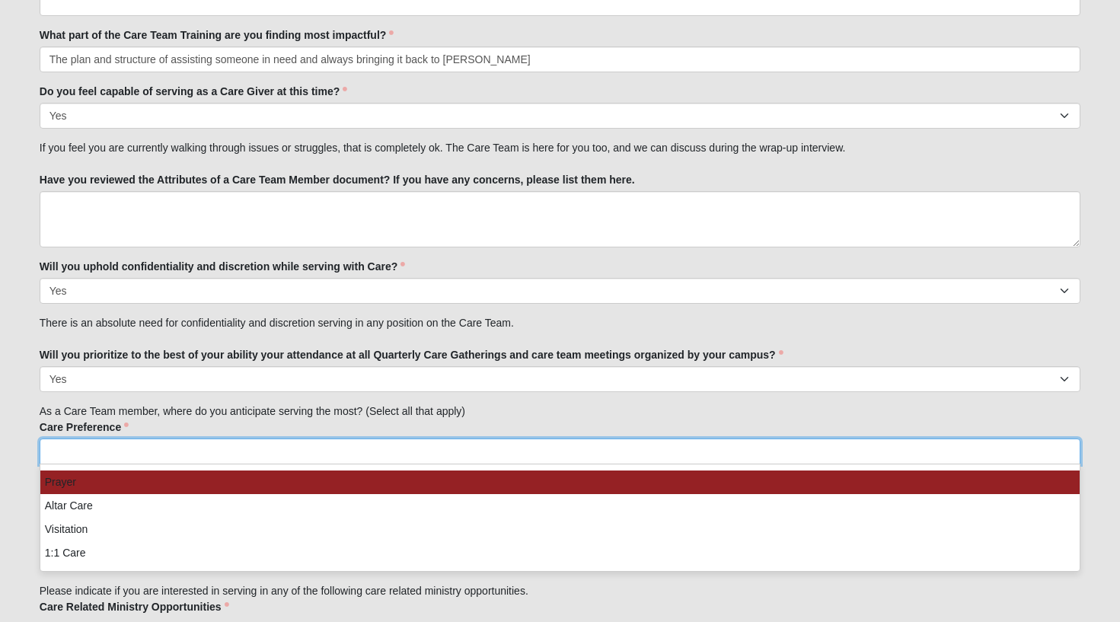
click at [51, 483] on li "Prayer" at bounding box center [559, 483] width 1039 height 24
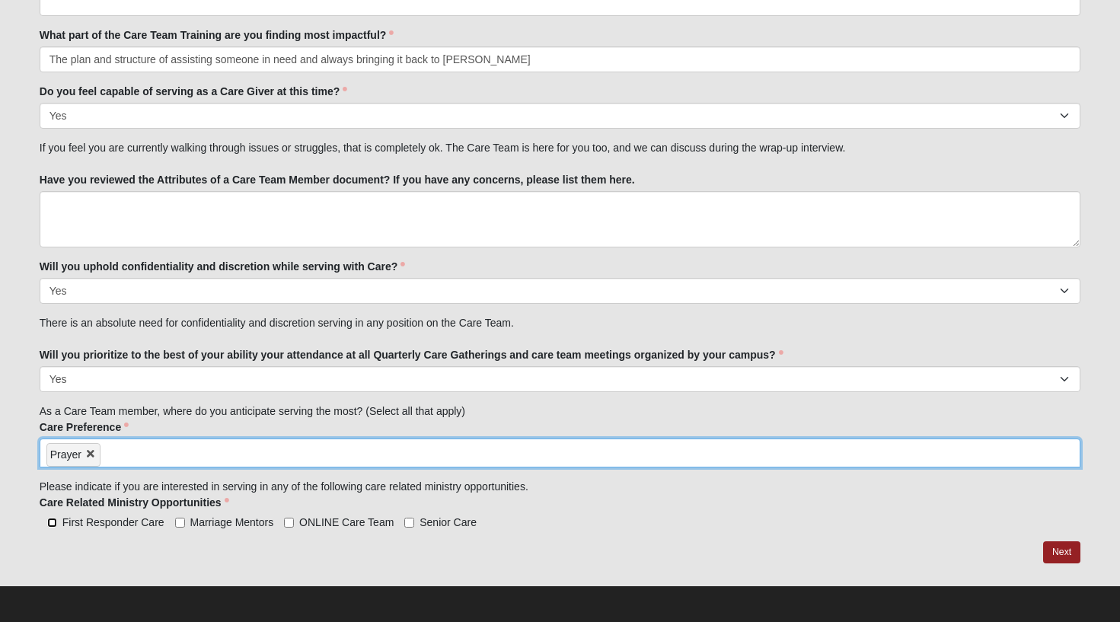
click at [53, 521] on input "First Responder Care" at bounding box center [52, 523] width 10 height 10
checkbox input "true"
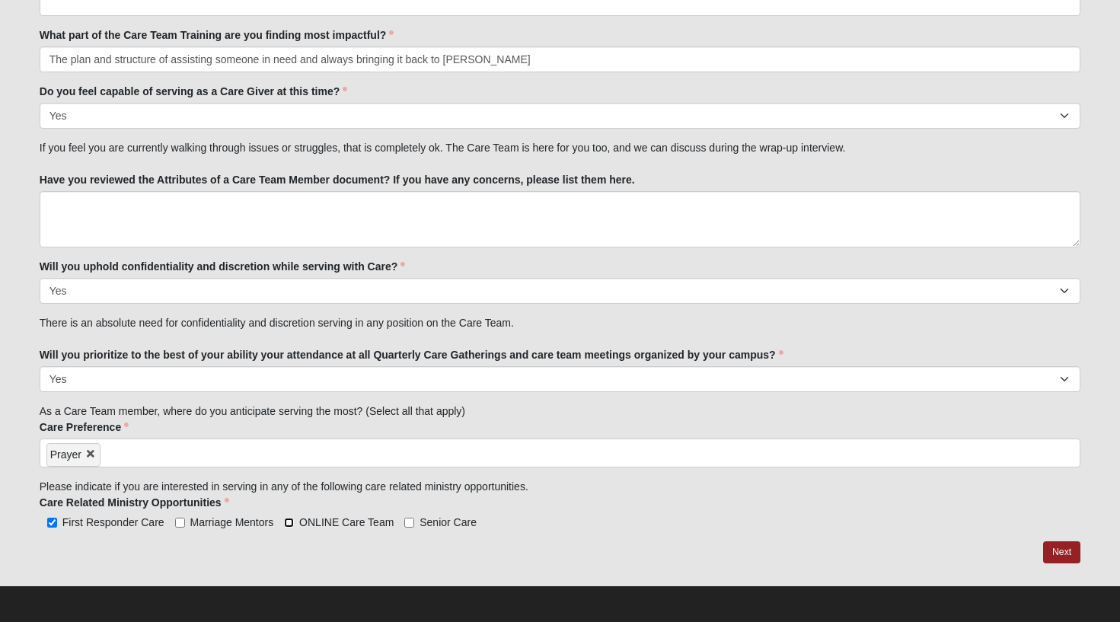
click at [289, 521] on input "ONLINE Care Team" at bounding box center [289, 523] width 10 height 10
checkbox input "true"
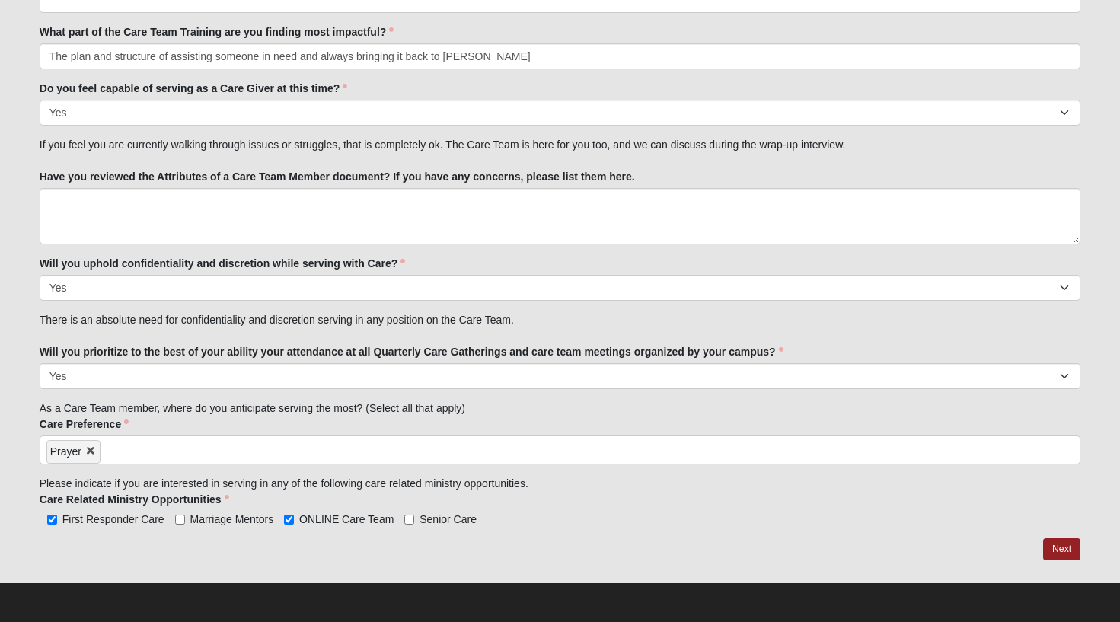
click at [114, 448] on input "search" at bounding box center [166, 448] width 130 height 24
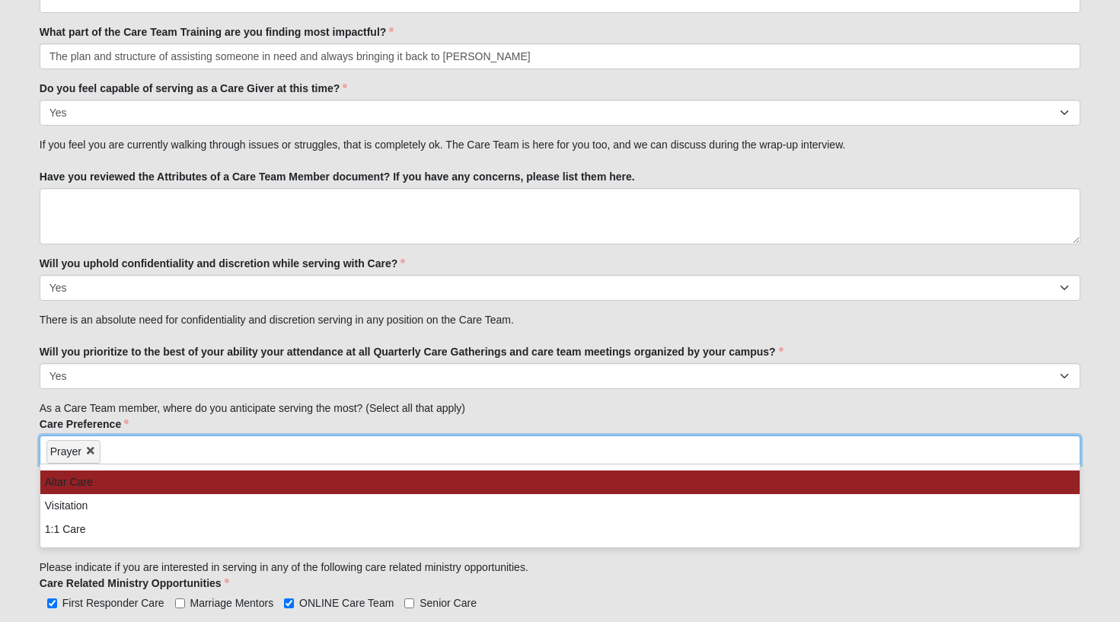
click at [114, 448] on input "search" at bounding box center [166, 448] width 130 height 24
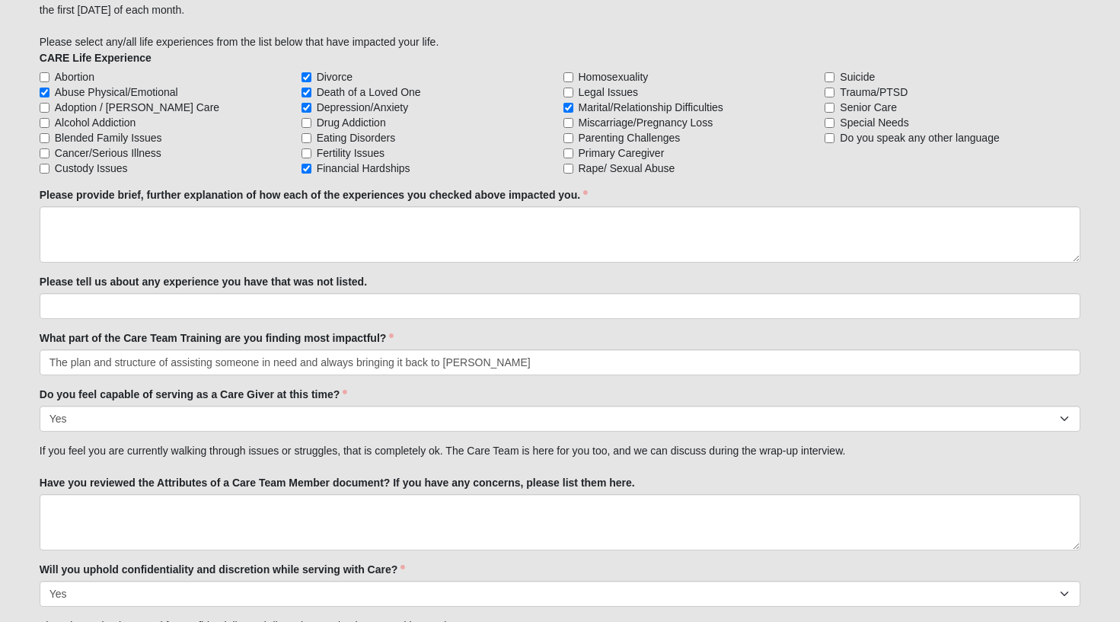
scroll to position [1425, 0]
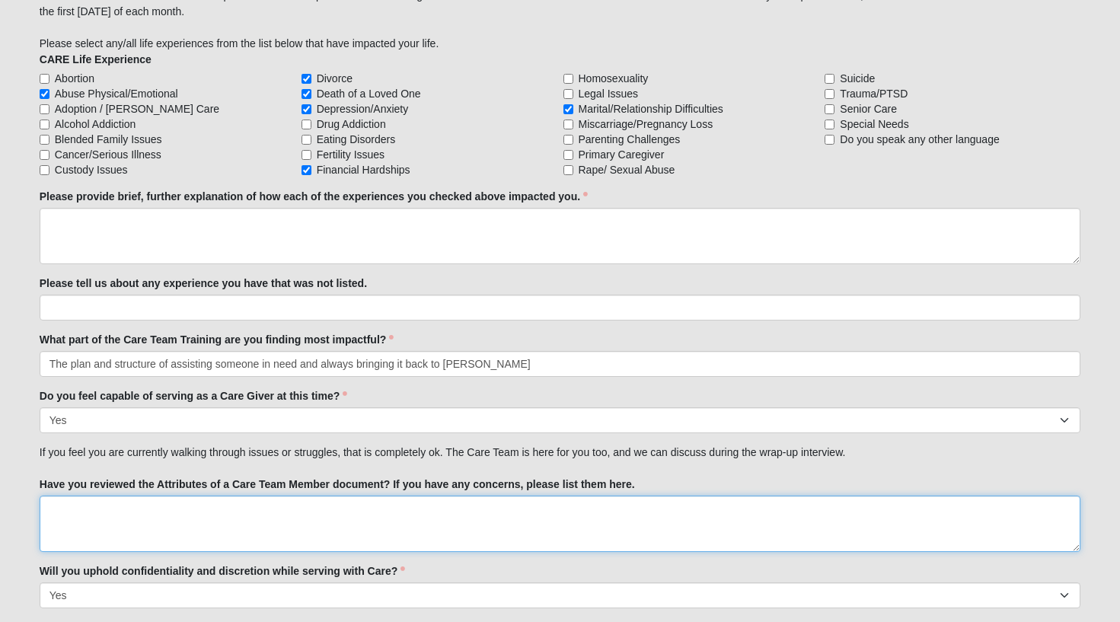
click at [50, 515] on textarea "Have you reviewed the Attributes of a Care Team Member document? If you have an…" at bounding box center [560, 524] width 1041 height 56
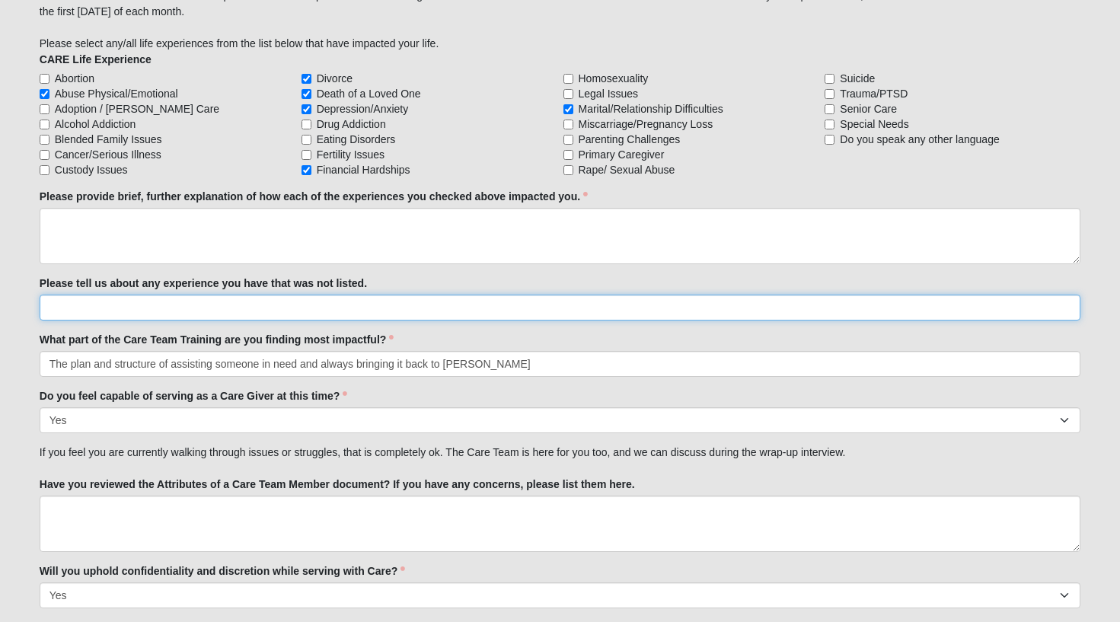
click at [244, 308] on input "Please tell us about any experience you have that was not listed." at bounding box center [560, 308] width 1041 height 26
type input "N/A"
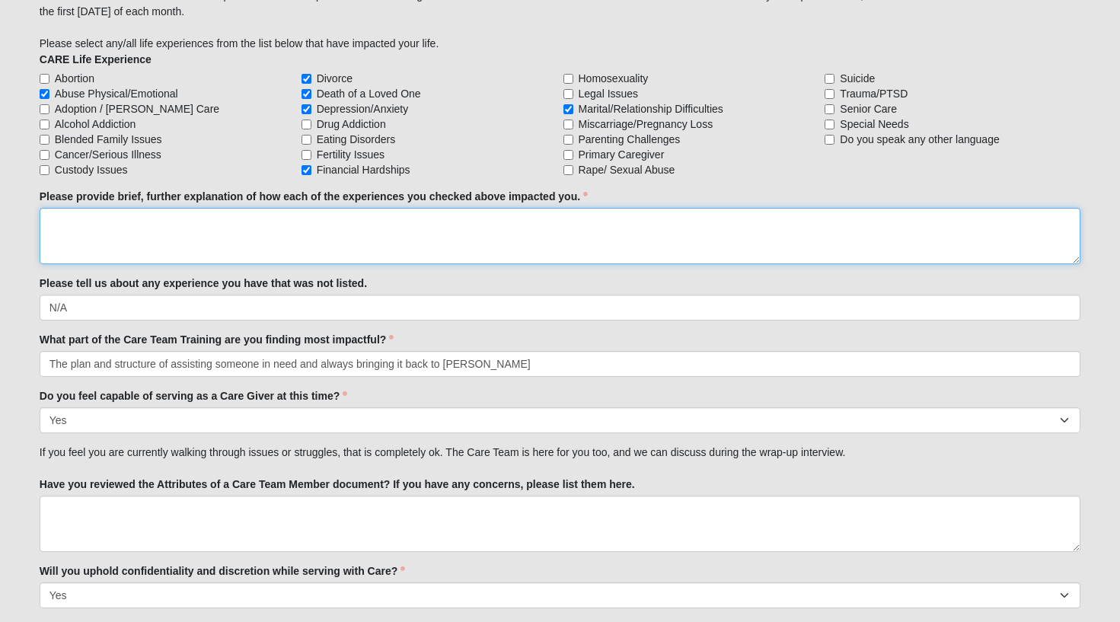
click at [120, 225] on textarea "Please provide brief, further explanation of how each of the experiences you ch…" at bounding box center [560, 236] width 1041 height 56
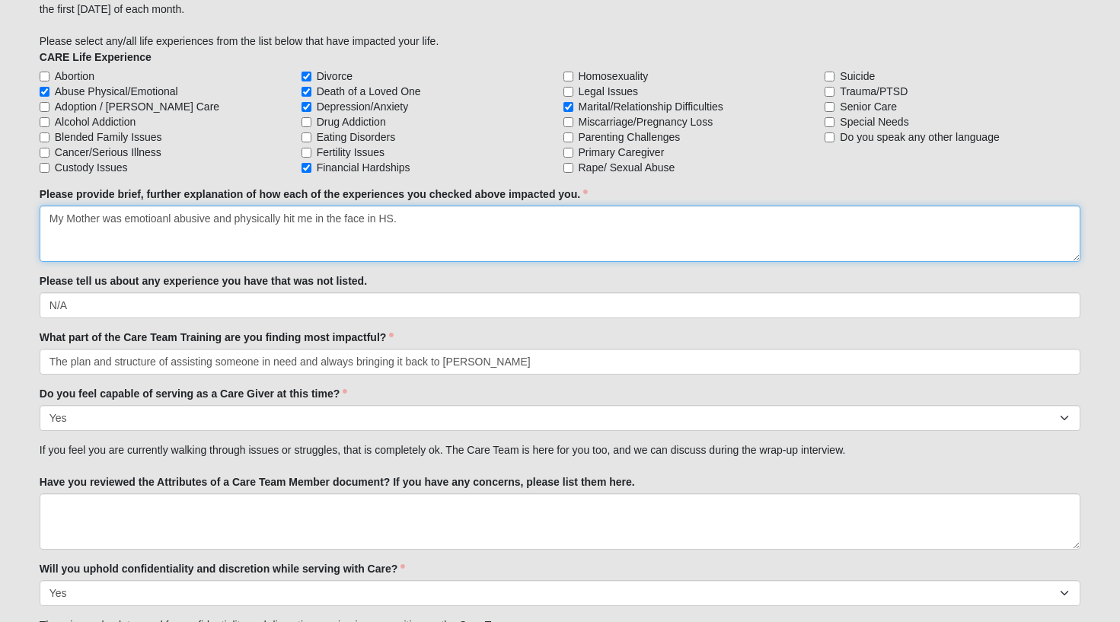
scroll to position [1431, 0]
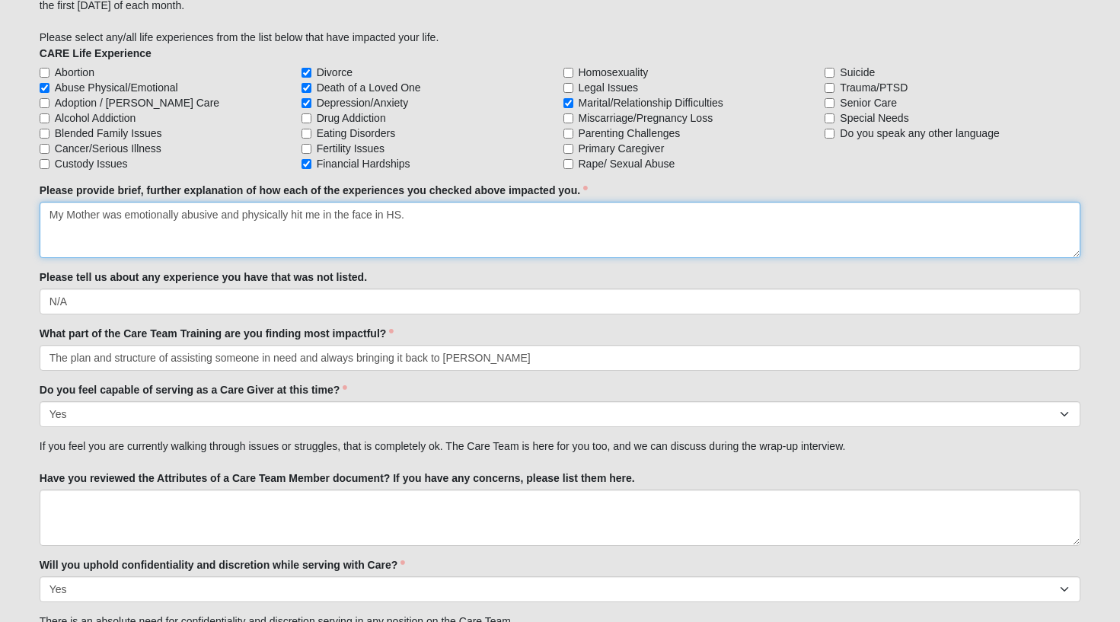
click at [444, 213] on textarea "My Mother was emotionally abusive and physically hit me in the face in HS." at bounding box center [560, 230] width 1041 height 56
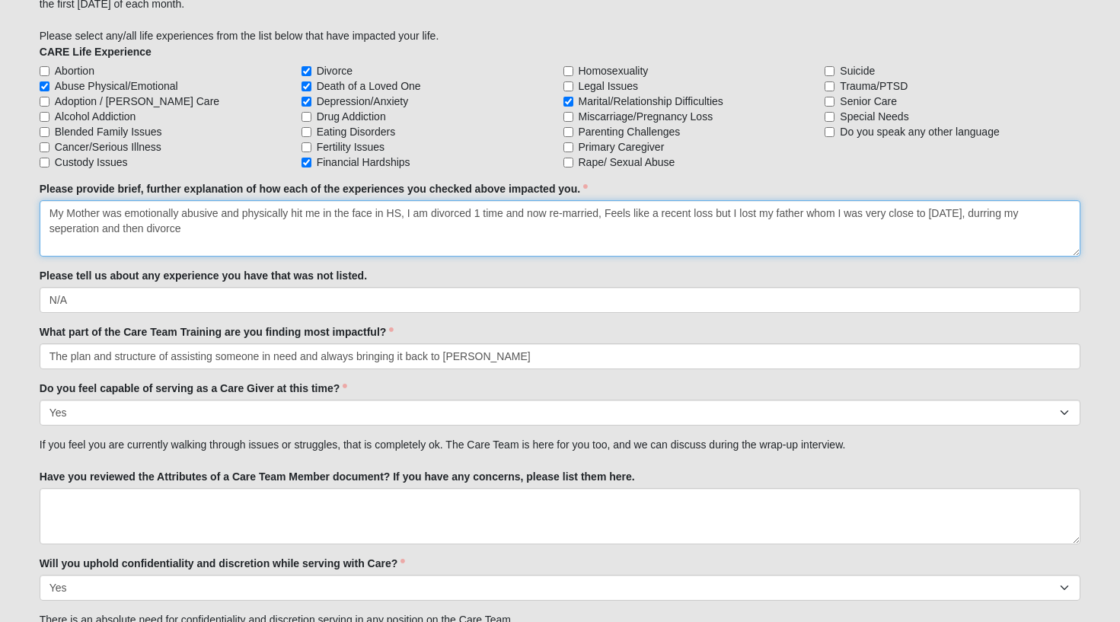
click at [72, 230] on textarea "My Mother was emotionally abusive and physically hit me in the face in HS, I am…" at bounding box center [560, 228] width 1041 height 56
click at [83, 246] on textarea "My Mother was emotionally abusive and physically hit me in the face in HS, I am…" at bounding box center [560, 228] width 1041 height 56
click at [1007, 214] on textarea "My Mother was emotionally abusive and physically hit me in the face in HS, I am…" at bounding box center [560, 228] width 1041 height 56
click at [993, 216] on textarea "My Mother was emotionally abusive and physically hit me in the face in HS, I am…" at bounding box center [560, 228] width 1041 height 56
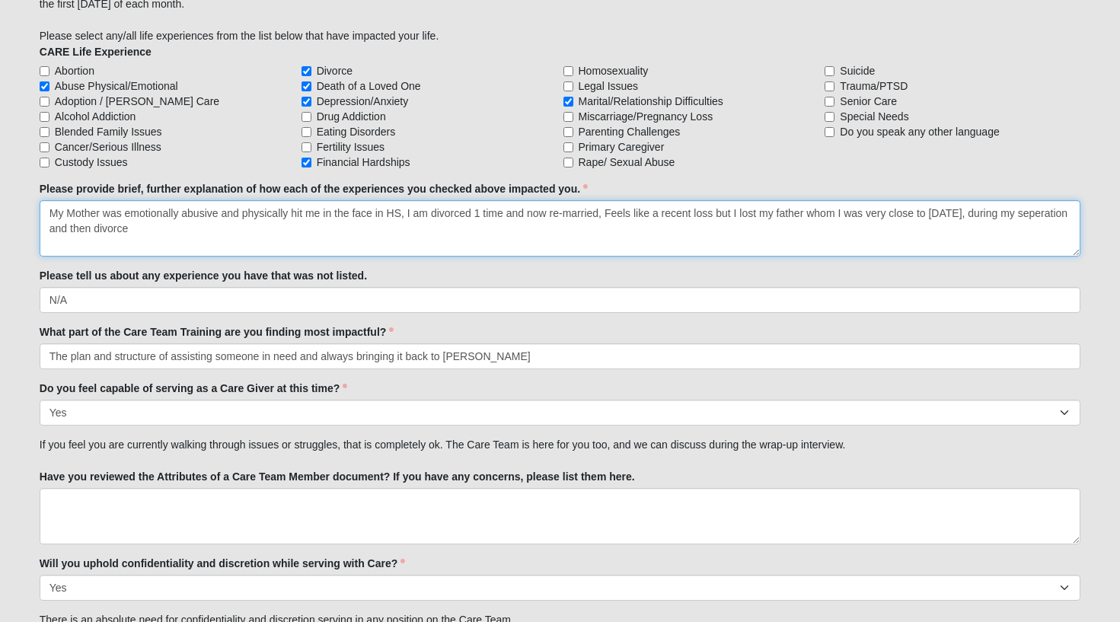
click at [992, 216] on textarea "My Mother was emotionally abusive and physically hit me in the face in HS, I am…" at bounding box center [560, 228] width 1041 height 56
drag, startPoint x: 194, startPoint y: 229, endPoint x: 50, endPoint y: 228, distance: 143.9
click at [50, 228] on textarea "My Mother was emotionally abusive and physically hit me in the face in HS, I am…" at bounding box center [560, 229] width 1041 height 56
click at [104, 228] on textarea "My Mother was emotionally abusive and physically hit me in the face in HS, I am…" at bounding box center [560, 229] width 1041 height 56
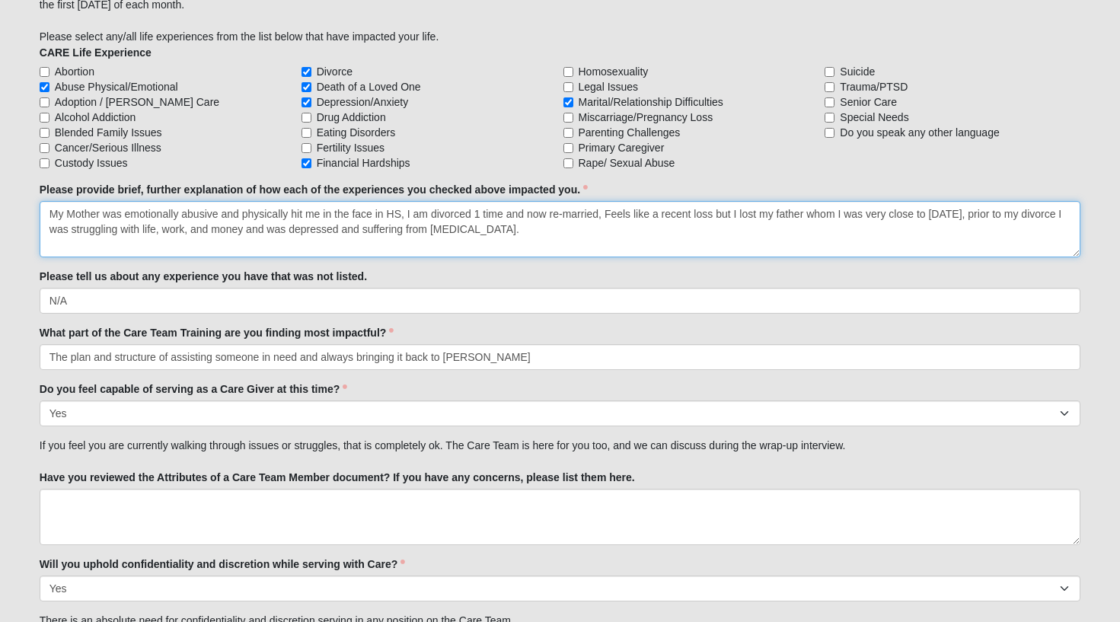
scroll to position [1431, 0]
click at [556, 228] on textarea "My Mother was emotionally abusive and physically hit me in the face in HS, I am…" at bounding box center [560, 230] width 1041 height 56
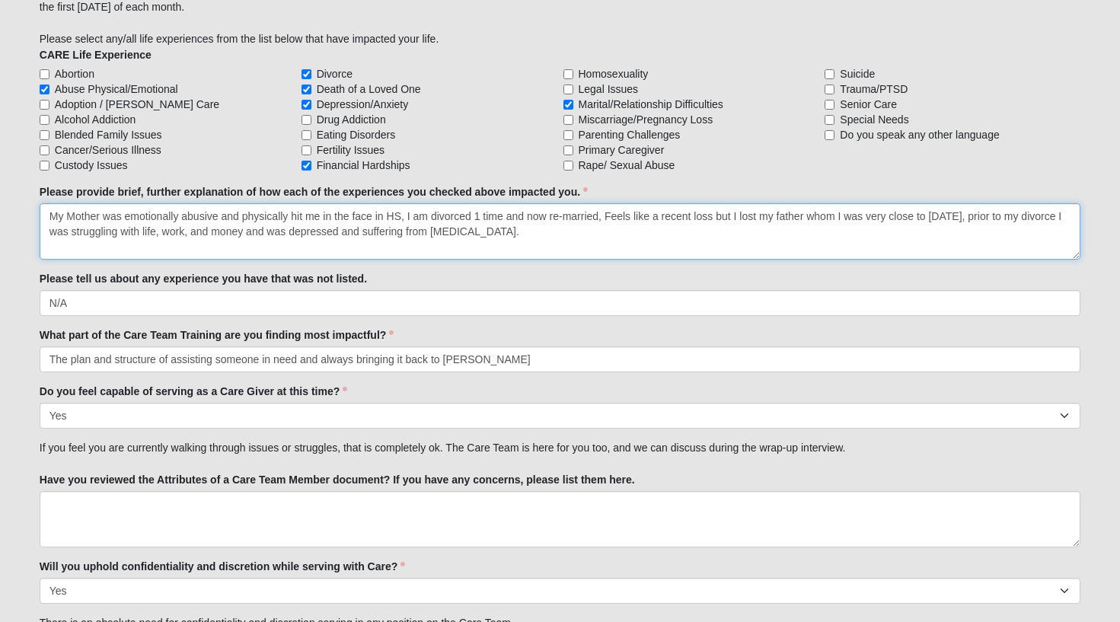
type textarea "My Mother was emotionally abusive and physically hit me in the face in HS, I am…"
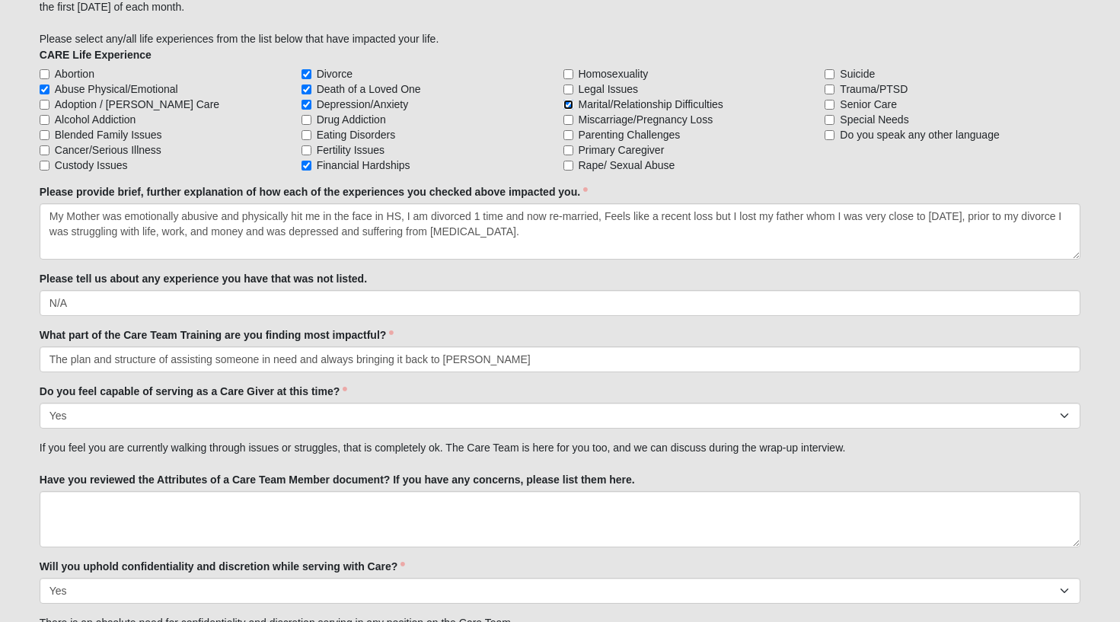
drag, startPoint x: 567, startPoint y: 106, endPoint x: 545, endPoint y: 126, distance: 30.2
click at [567, 105] on input "Marital/Relationship Difficulties" at bounding box center [568, 105] width 10 height 10
checkbox input "false"
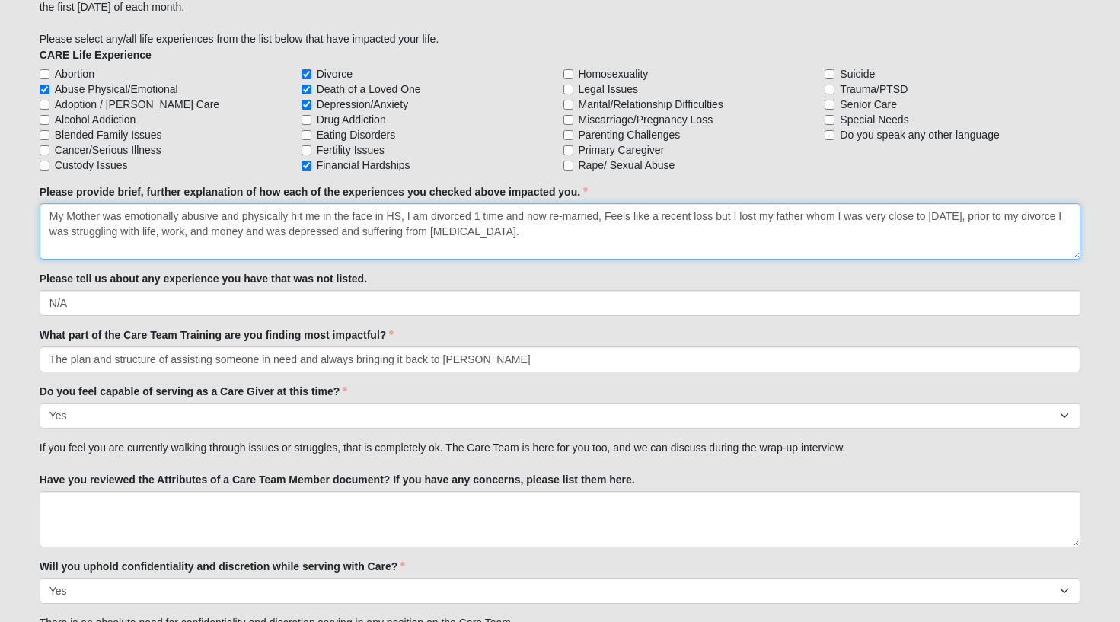
click at [565, 229] on textarea "My Mother was emotionally abusive and physically hit me in the face in HS, I am…" at bounding box center [560, 231] width 1041 height 56
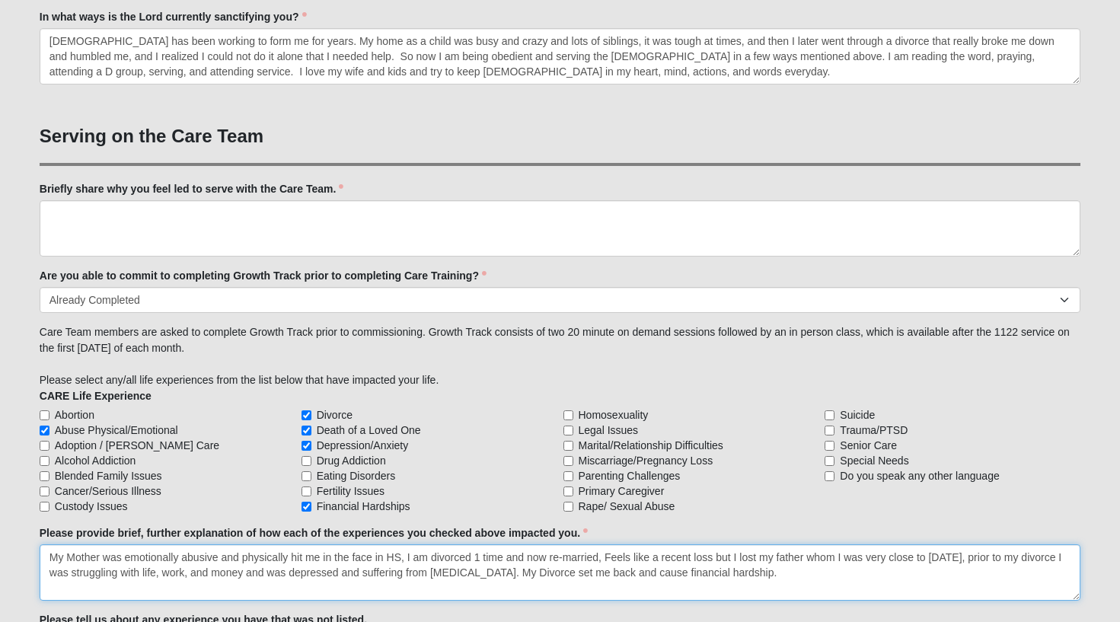
scroll to position [1086, 0]
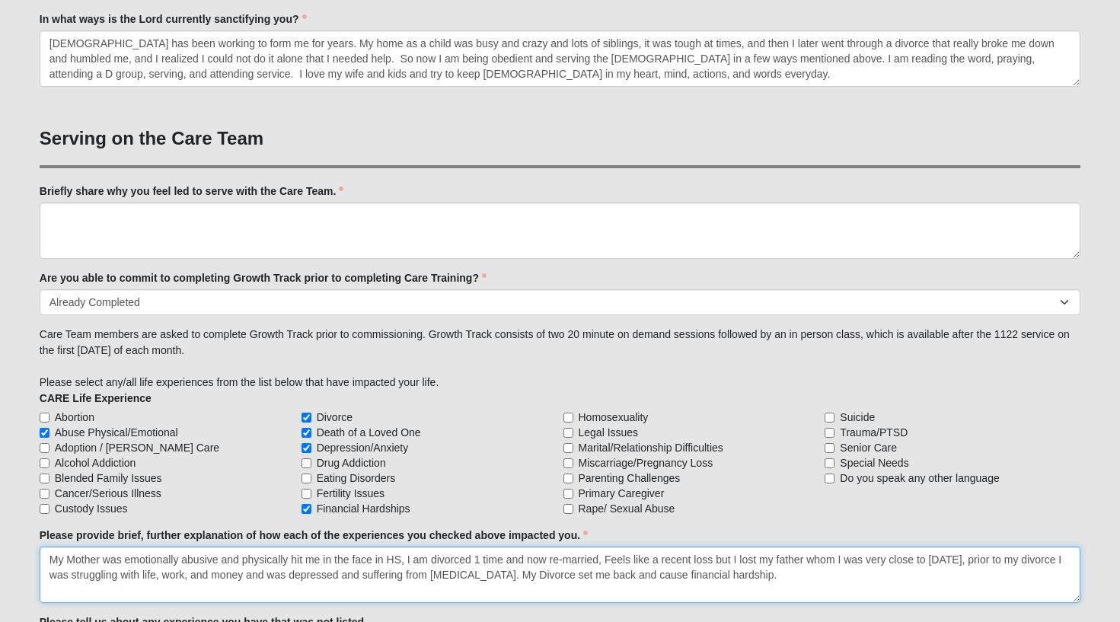
type textarea "My Mother was emotionally abusive and physically hit me in the face in HS, I am…"
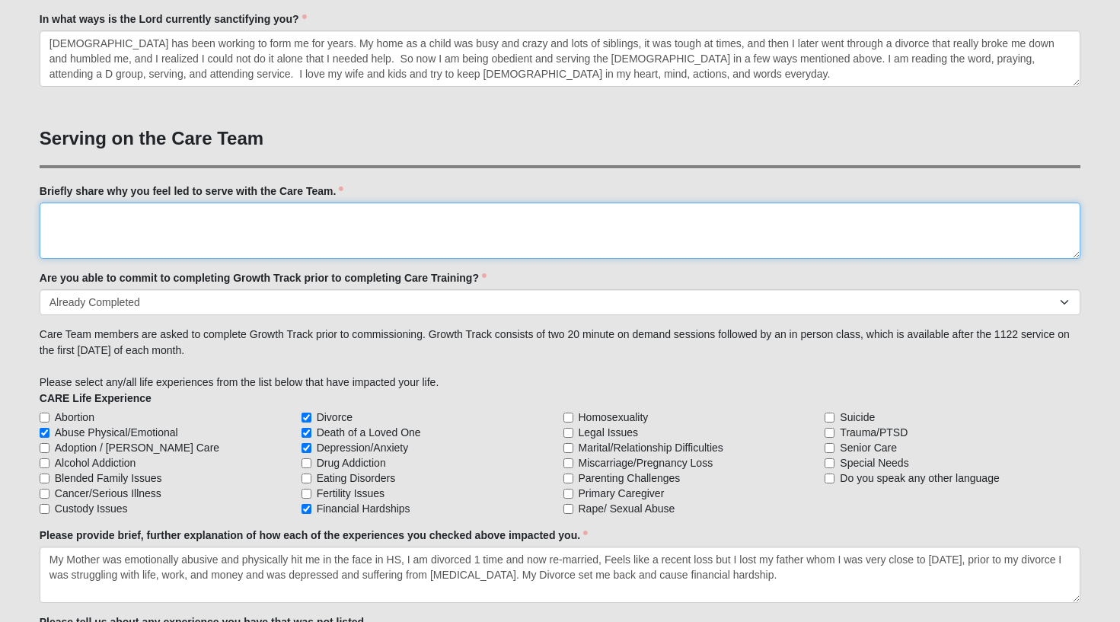
click at [141, 227] on textarea "Briefly share why you feel led to serve with the Care Team." at bounding box center [560, 231] width 1041 height 56
type textarea "I"
type textarea "M"
click at [262, 215] on textarea "I feel called to take this training to become a" at bounding box center [560, 231] width 1041 height 56
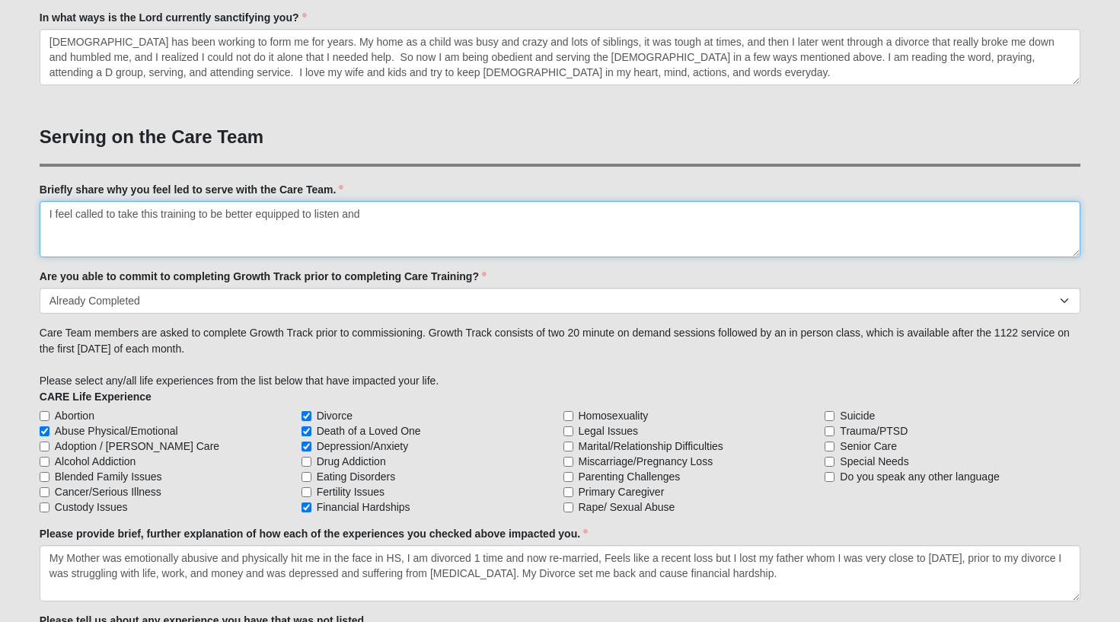
drag, startPoint x: 314, startPoint y: 213, endPoint x: 315, endPoint y: 237, distance: 23.6
click at [314, 214] on textarea "I feel called to take this training to be better equipped to listen and" at bounding box center [560, 229] width 1041 height 56
click at [423, 214] on textarea "I feel called to take this training to be better equipped and ready to listen a…" at bounding box center [560, 229] width 1041 height 56
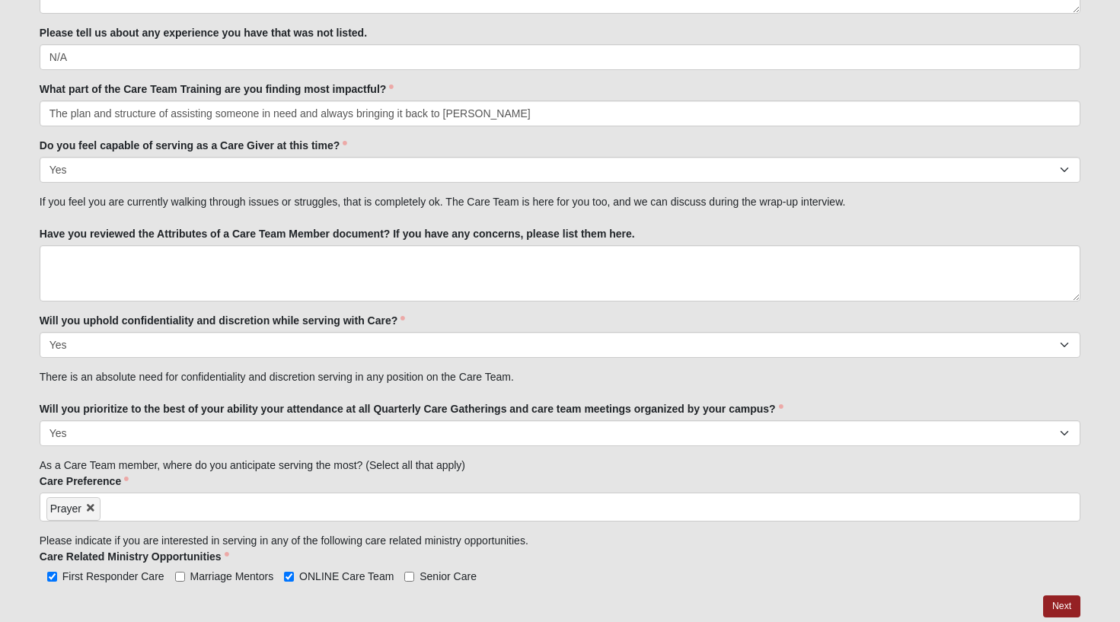
scroll to position [1676, 0]
type textarea "I feel called to take this training to be better equipped and ready to listen i…"
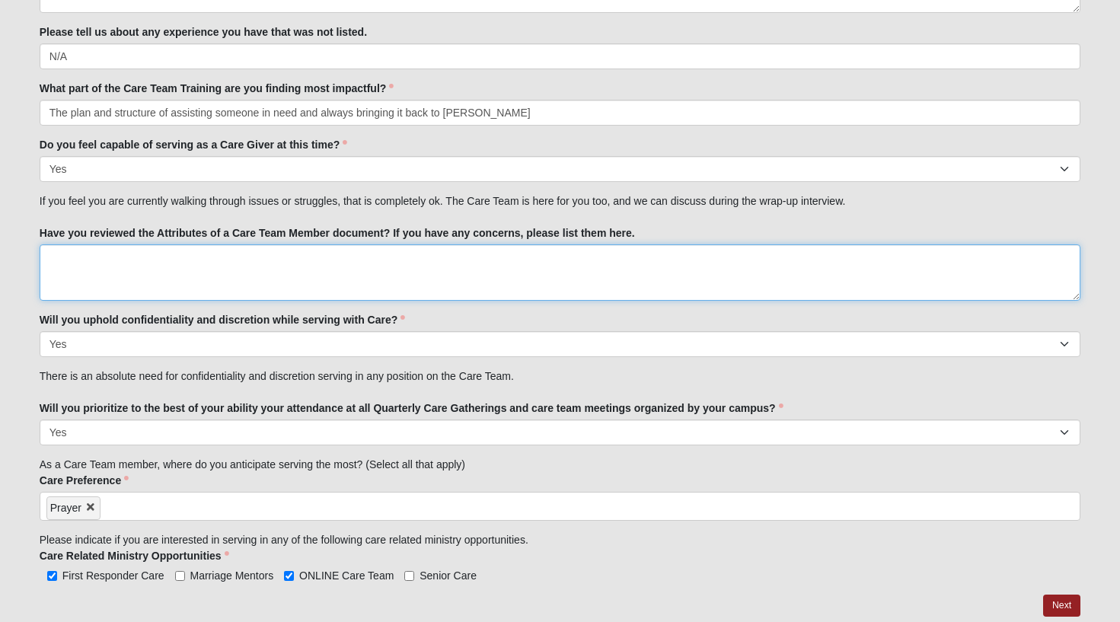
click at [169, 268] on textarea "Have you reviewed the Attributes of a Care Team Member document? If you have an…" at bounding box center [560, 272] width 1041 height 56
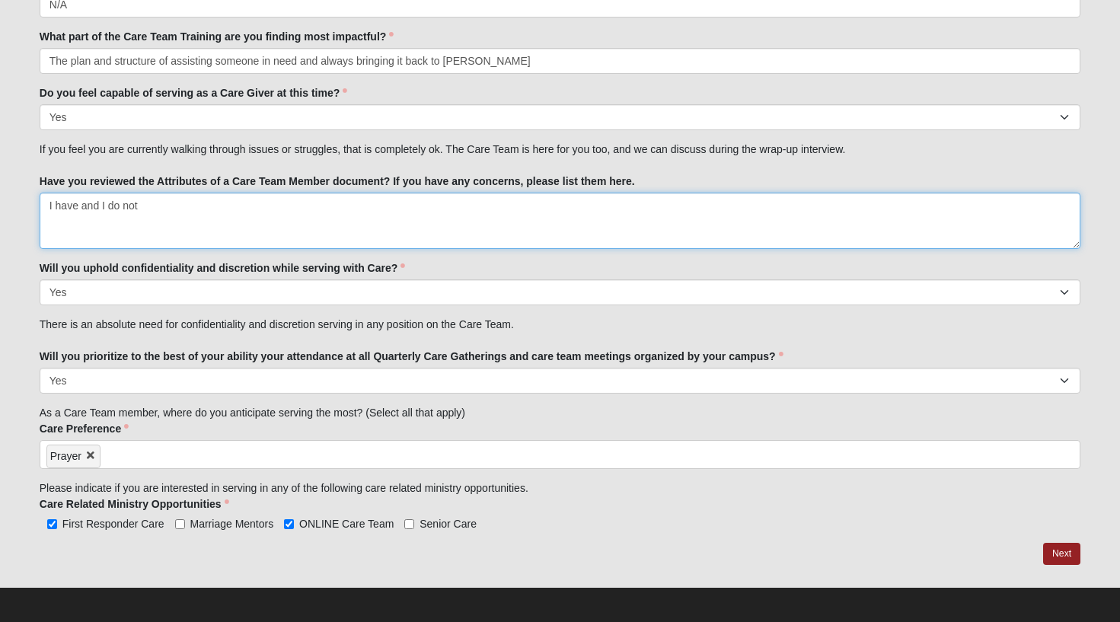
scroll to position [1732, 0]
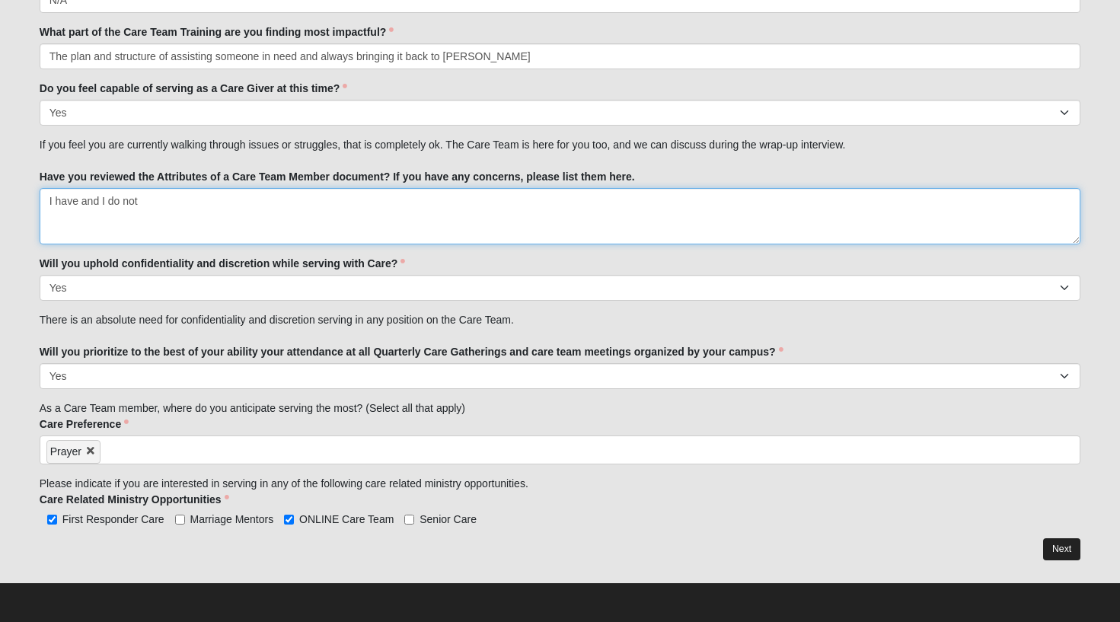
type textarea "I have and I do not"
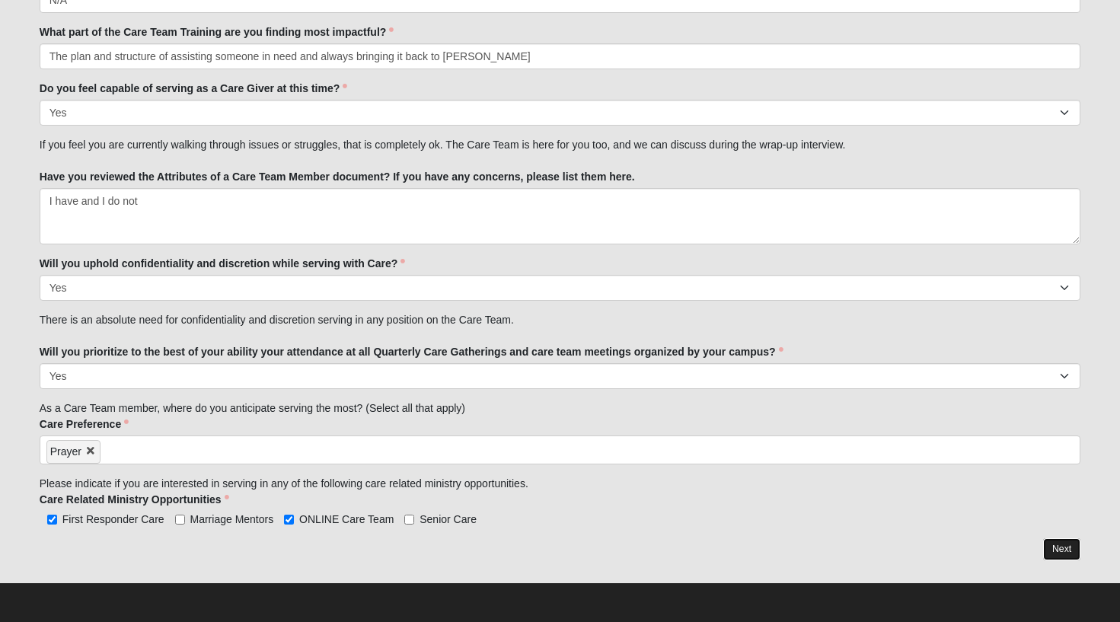
click at [1061, 551] on link "Next" at bounding box center [1061, 549] width 37 height 22
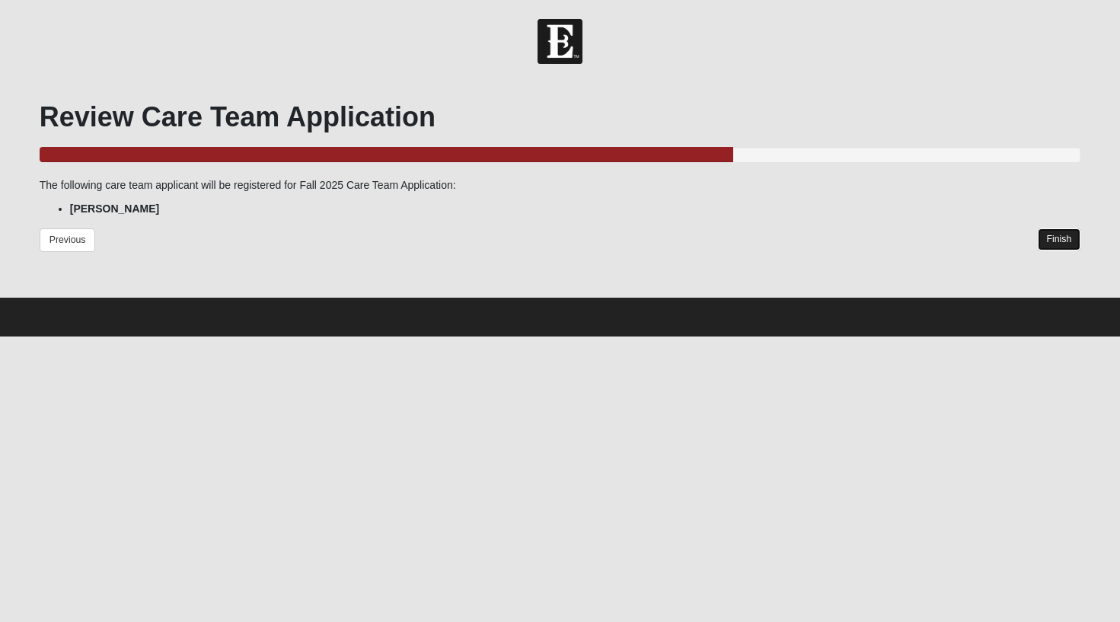
click at [1061, 241] on link "Finish" at bounding box center [1059, 239] width 43 height 22
